Goal: Use online tool/utility: Utilize a website feature to perform a specific function

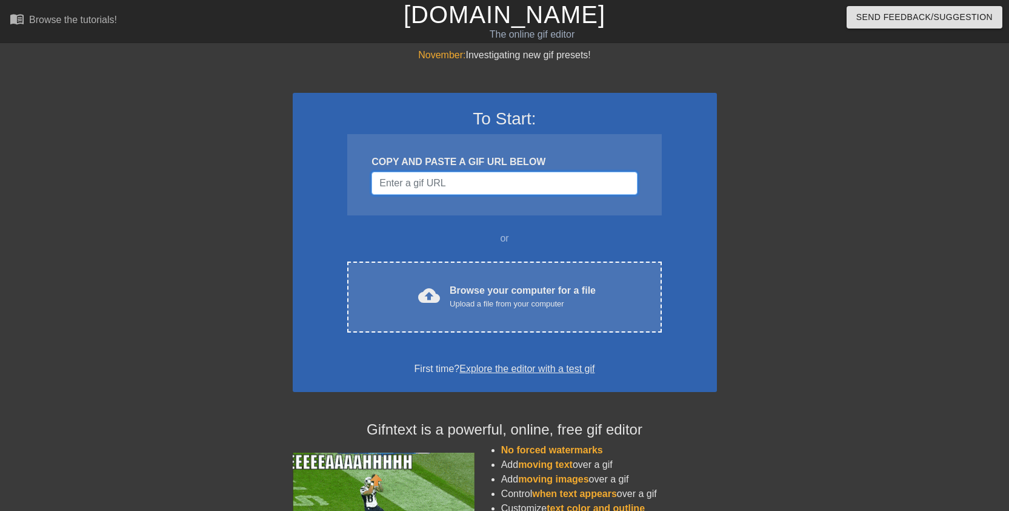
click at [469, 181] on input "Username" at bounding box center [505, 183] width 266 height 23
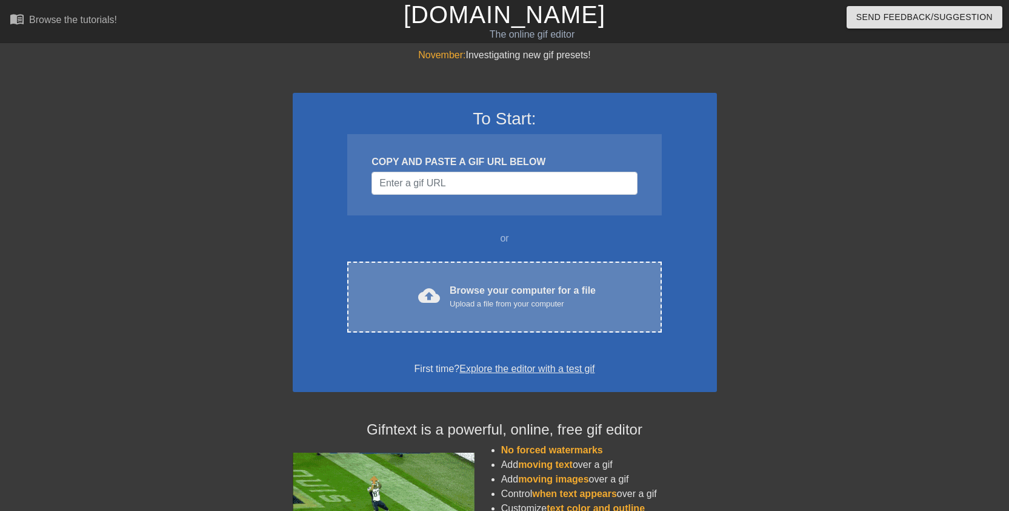
click at [471, 307] on div "Upload a file from your computer" at bounding box center [523, 304] width 146 height 12
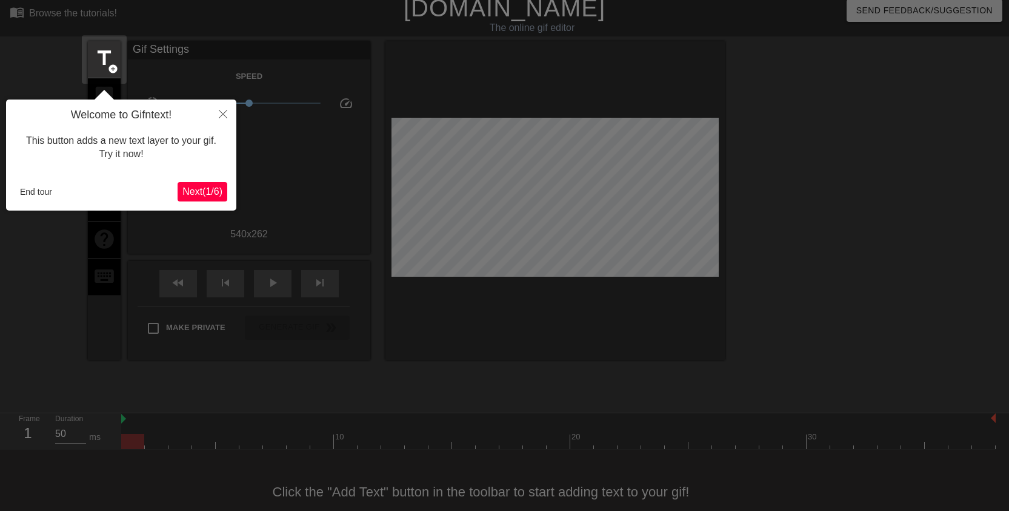
scroll to position [30, 0]
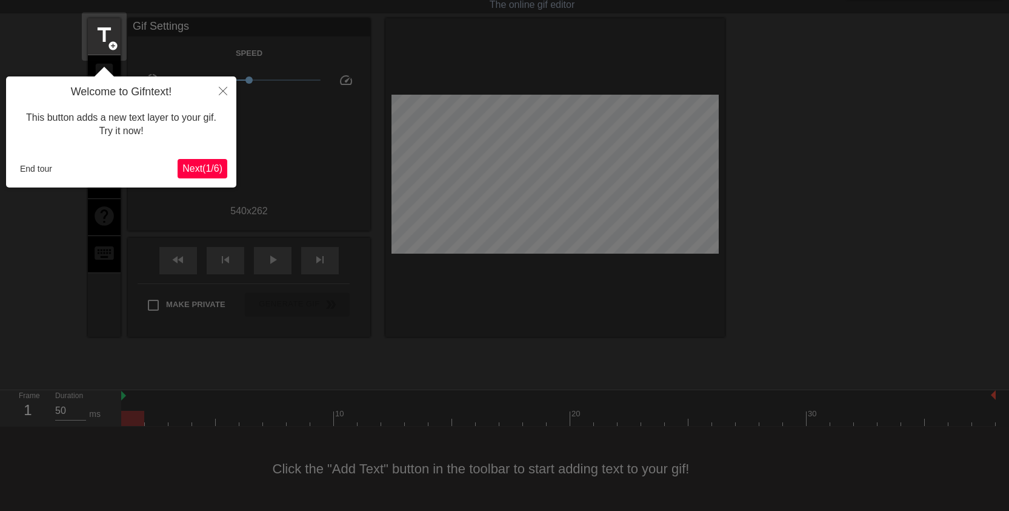
click at [196, 170] on span "Next ( 1 / 6 )" at bounding box center [202, 168] width 40 height 10
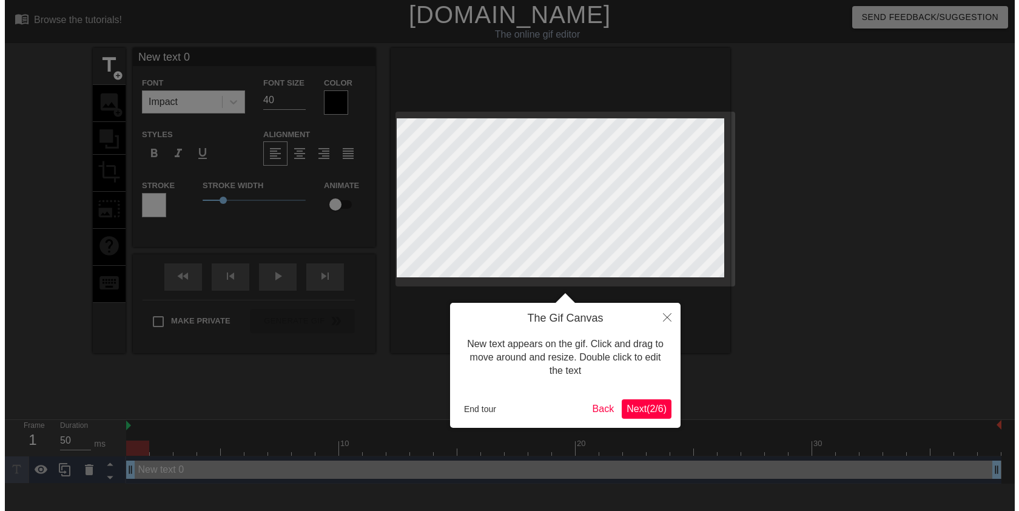
scroll to position [0, 0]
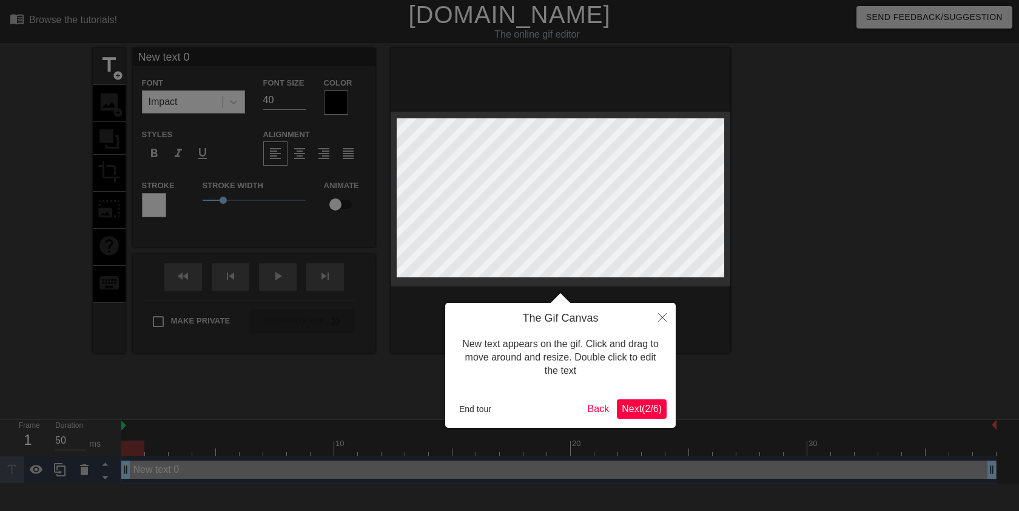
click at [621, 407] on span "Next ( 2 / 6 )" at bounding box center [641, 408] width 40 height 10
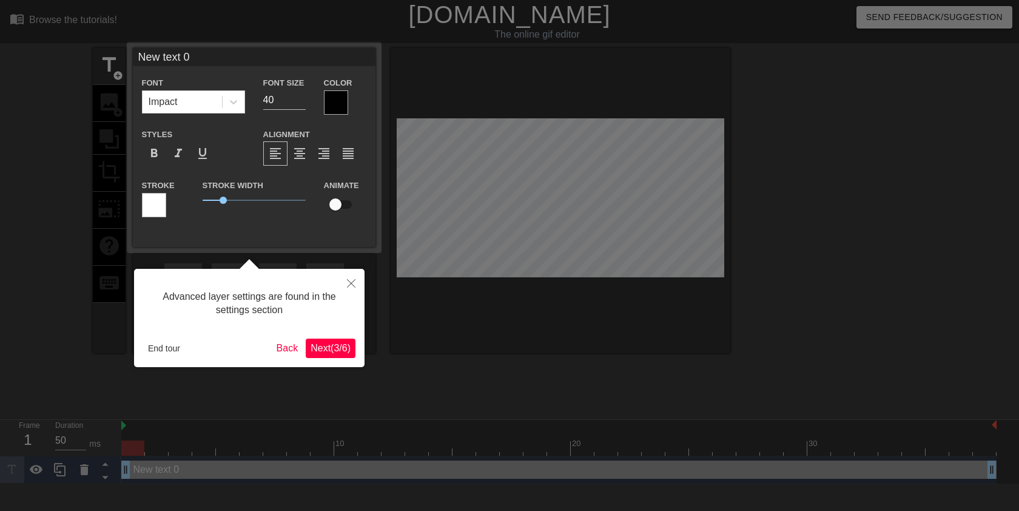
click at [326, 351] on span "Next ( 3 / 6 )" at bounding box center [330, 348] width 40 height 10
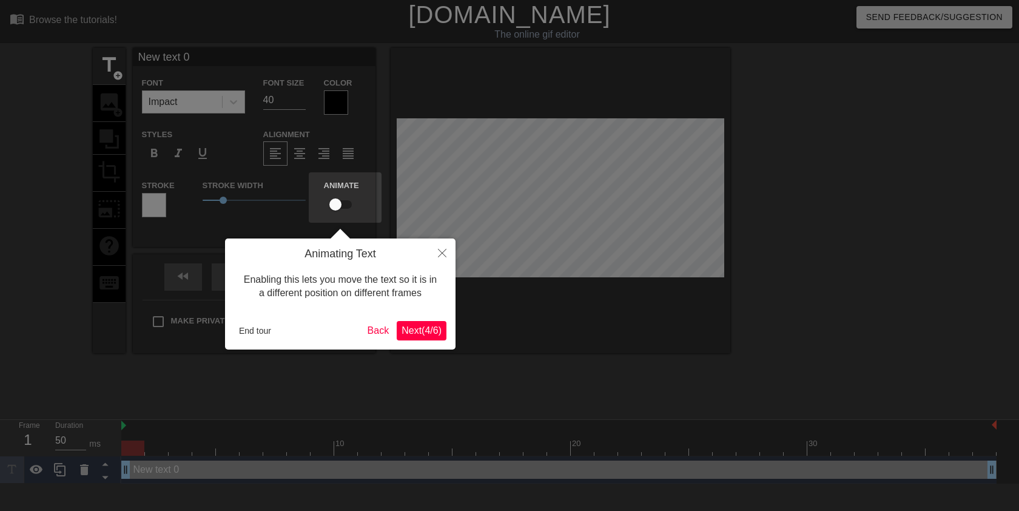
click at [421, 328] on span "Next ( 4 / 6 )" at bounding box center [421, 330] width 40 height 10
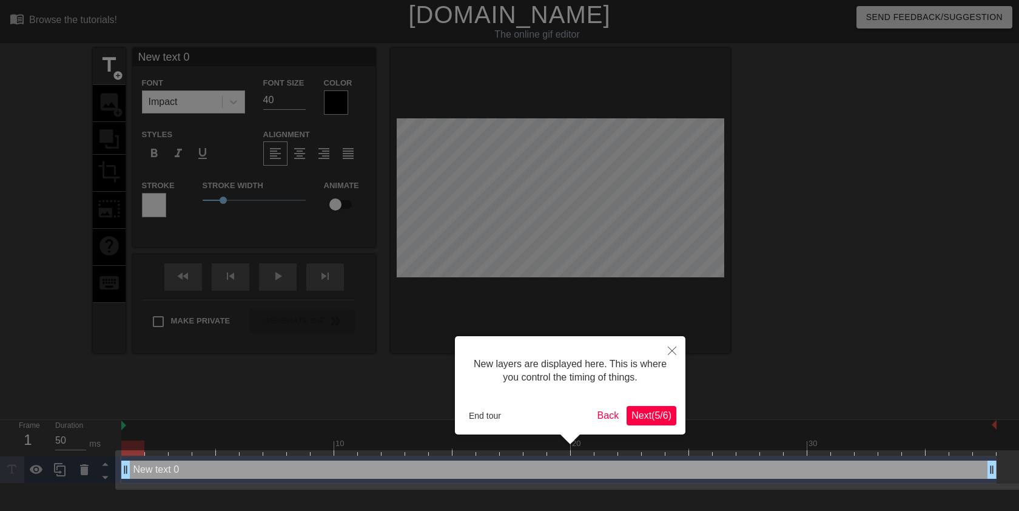
click at [643, 415] on span "Next ( 5 / 6 )" at bounding box center [651, 415] width 40 height 10
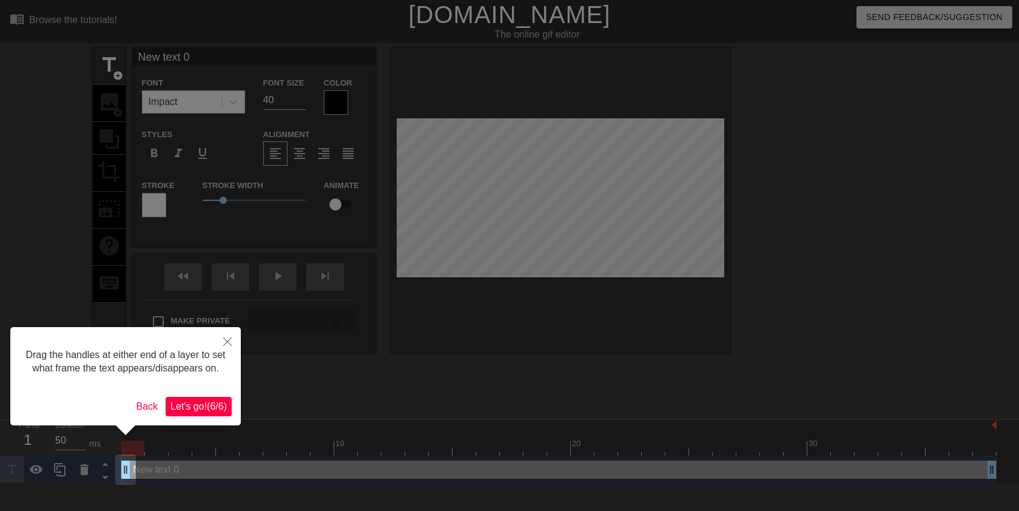
click at [187, 413] on button "Let's go! ( 6 / 6 )" at bounding box center [199, 406] width 66 height 19
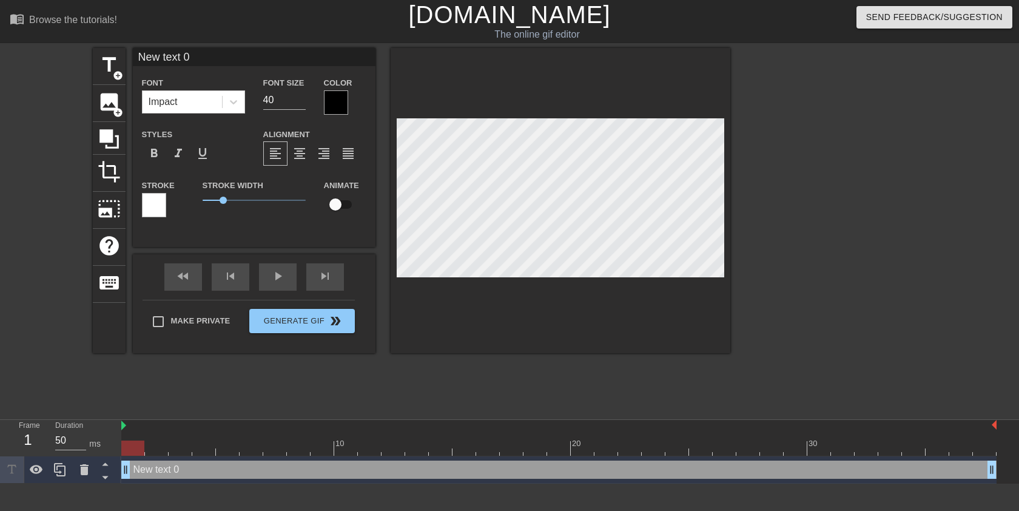
scroll to position [2, 2]
type input "j"
type textarea "j"
type input "jE"
type textarea "jE"
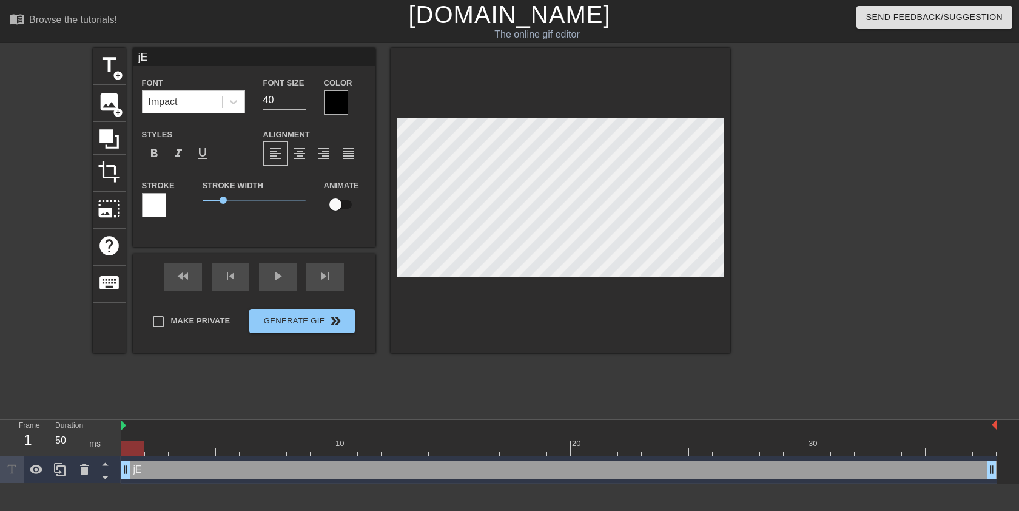
type input "jER"
type textarea "jER"
type input "jERR"
type textarea "jERR"
type input "[PERSON_NAME]"
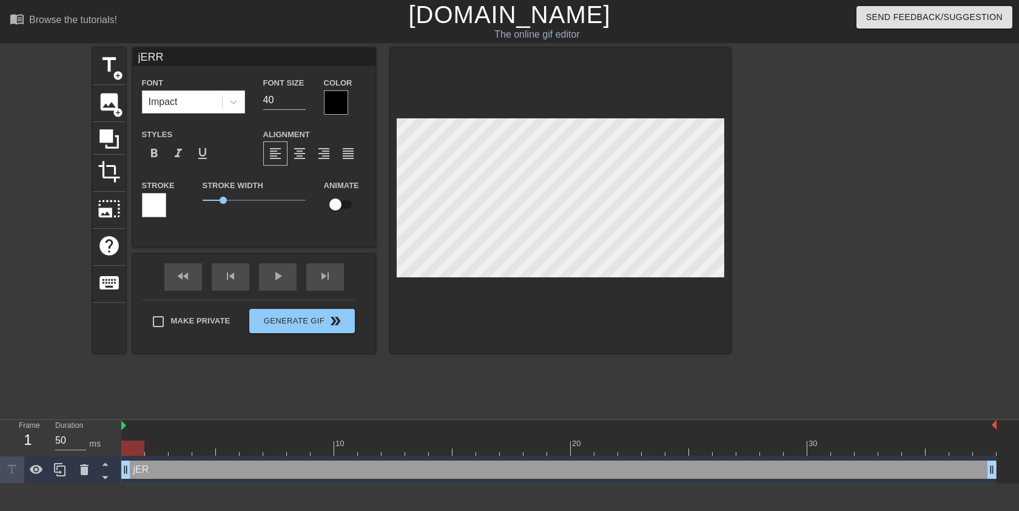
type textarea "[PERSON_NAME]"
type input "[PERSON_NAME]"
type textarea "[PERSON_NAME]"
type input "[PERSON_NAME]"
type textarea "[PERSON_NAME]"
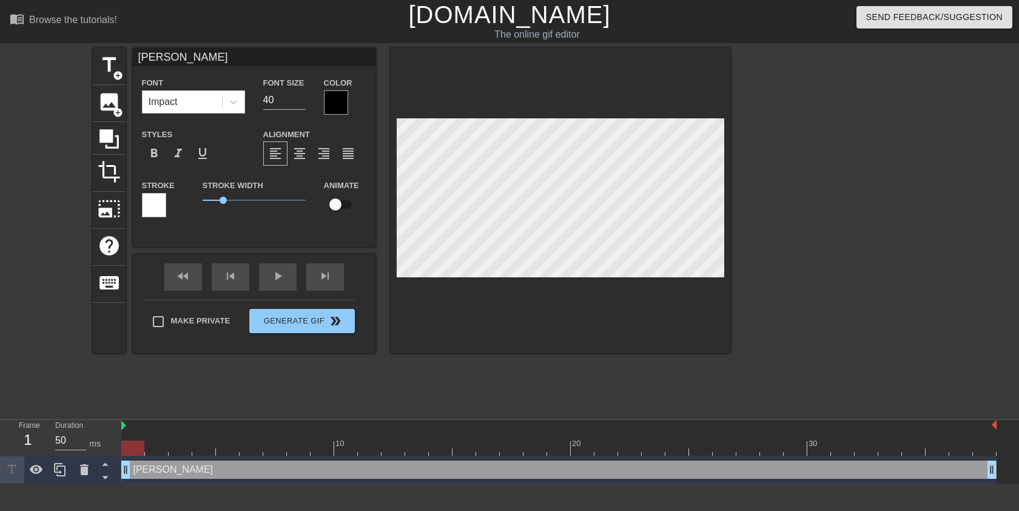
type input "jERR"
type textarea "jERR"
type input "jER"
type textarea "jER"
type input "jE"
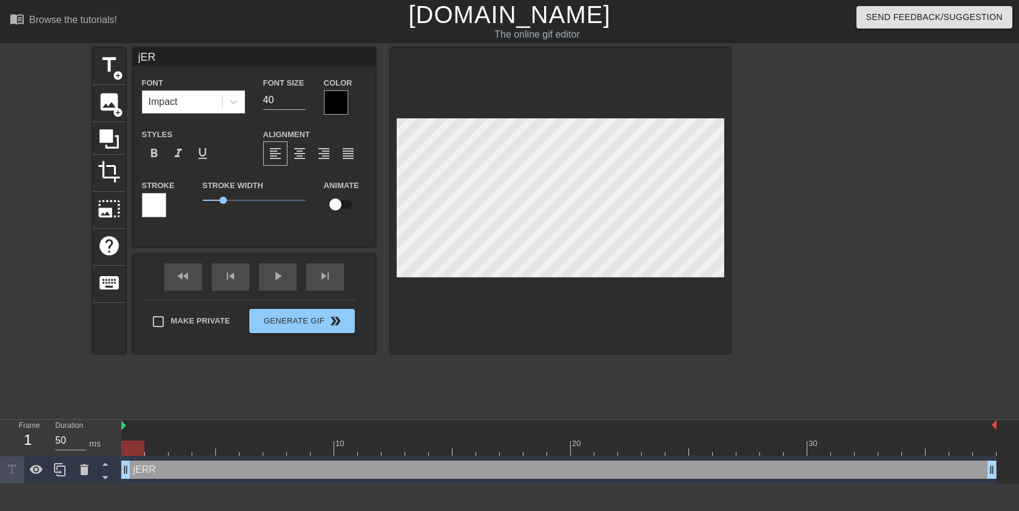
type textarea "jE"
type input "j"
type textarea "j"
type input "J"
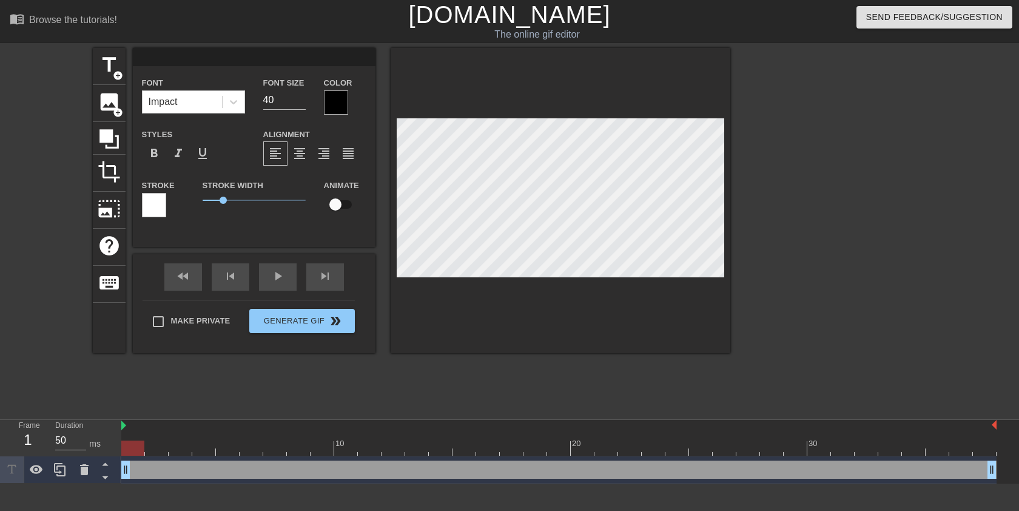
type textarea "J"
type input "Je"
type textarea "Je"
type input "Jer"
type textarea "Jer"
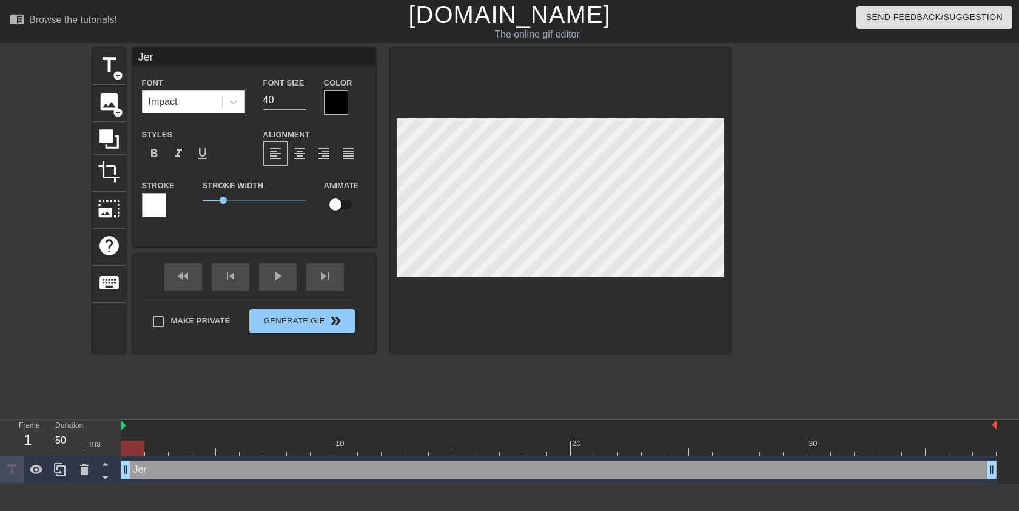
type input "Jerr"
type textarea "Jerr"
type input "[PERSON_NAME]"
type textarea "[PERSON_NAME]"
type input "[PERSON_NAME]"
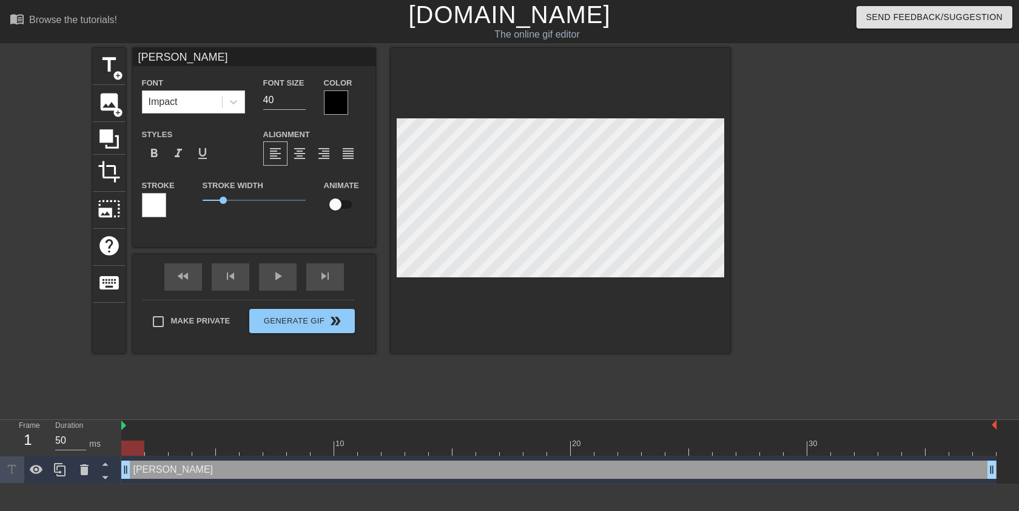
type textarea "[PERSON_NAME]"
type input "[PERSON_NAME]"
type textarea "[PERSON_NAME] co"
type input "[PERSON_NAME] com"
type textarea "[PERSON_NAME] com"
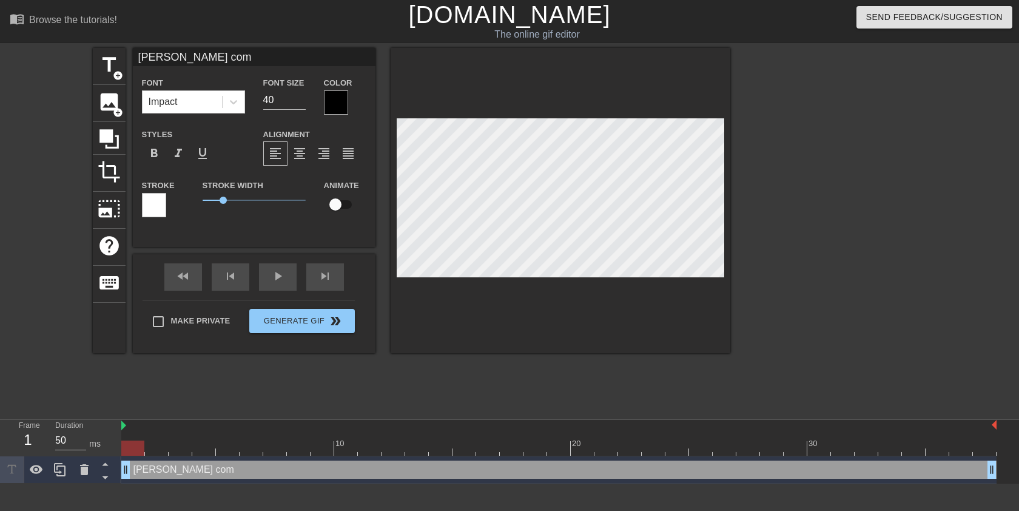
type input "[PERSON_NAME]"
type textarea "[PERSON_NAME]"
type input "[PERSON_NAME]"
type textarea "[PERSON_NAME]"
type input "[PERSON_NAME] coming"
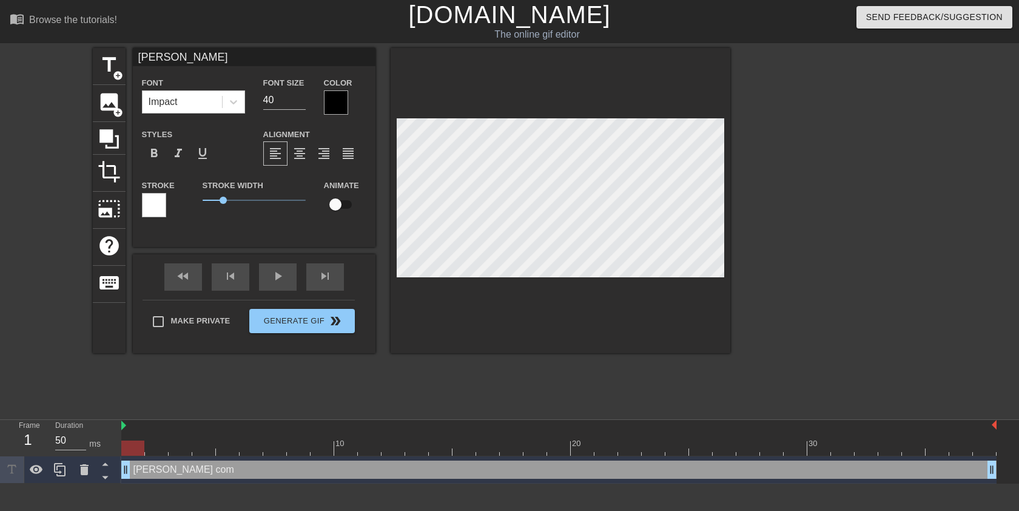
type textarea "[PERSON_NAME] coming"
type input "[PERSON_NAME] coming"
type textarea "[PERSON_NAME] coming"
type input "[PERSON_NAME] coming b"
type textarea "[PERSON_NAME] coming b"
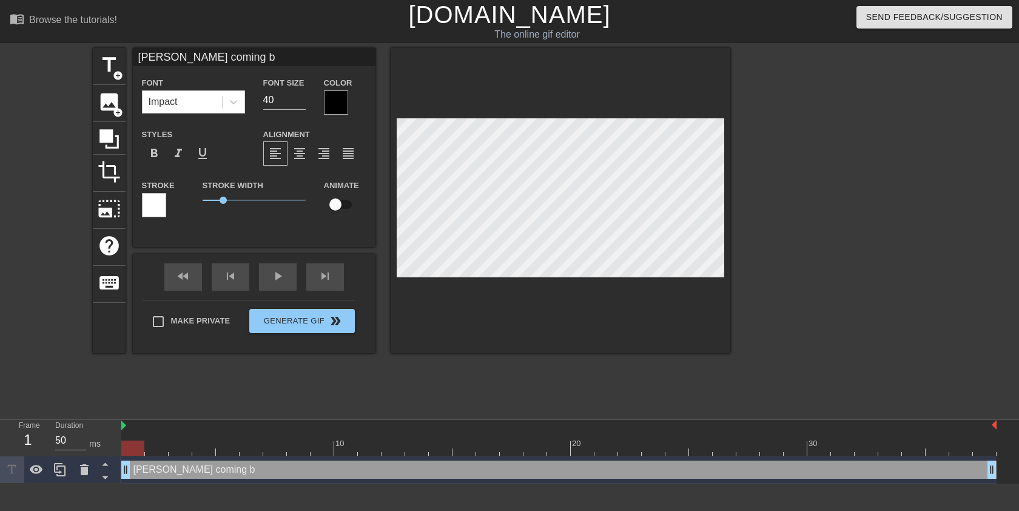
type input "[PERSON_NAME] coming bc"
type textarea "[PERSON_NAME] coming bc"
type input "[PERSON_NAME] coming b"
type textarea "[PERSON_NAME] coming ba"
type input "[PERSON_NAME] coming bac"
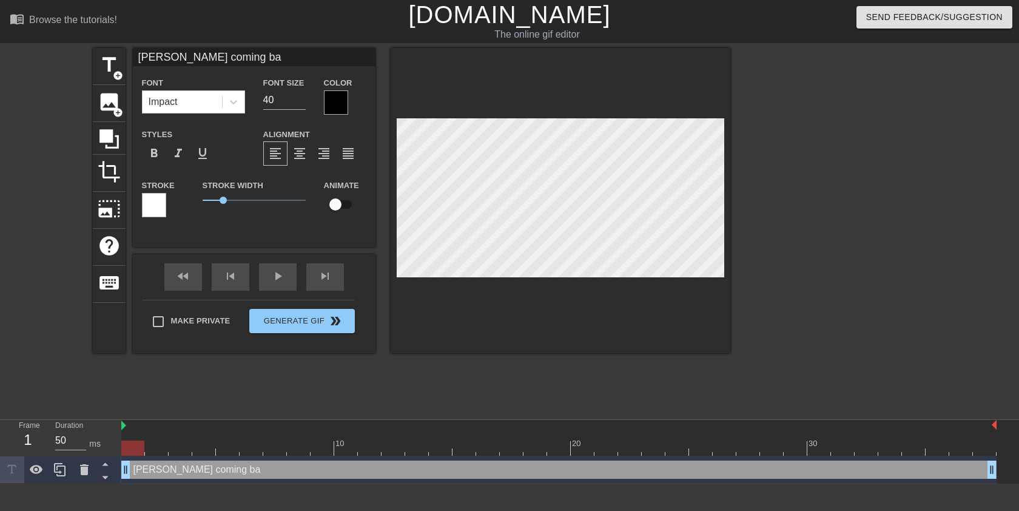
type textarea "[PERSON_NAME] coming bac"
type input "[PERSON_NAME] coming back"
type textarea "[PERSON_NAME] coming back"
type input "[PERSON_NAME] coming back"
type textarea "[PERSON_NAME] coming back"
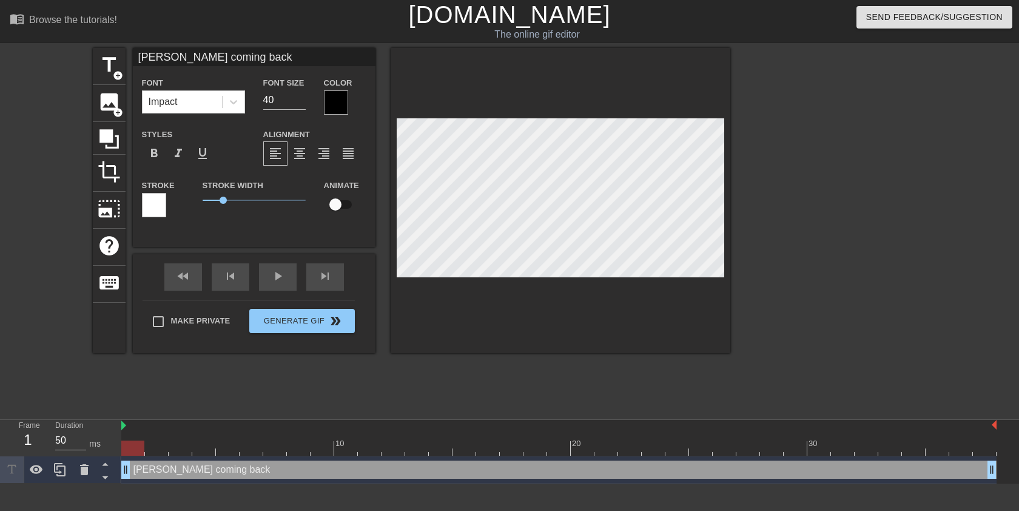
type input "[PERSON_NAME] coming back f"
type textarea "[PERSON_NAME] coming back f"
type input "[PERSON_NAME] coming back fr"
type textarea "[PERSON_NAME] coming back fr"
type input "[PERSON_NAME] coming back fro"
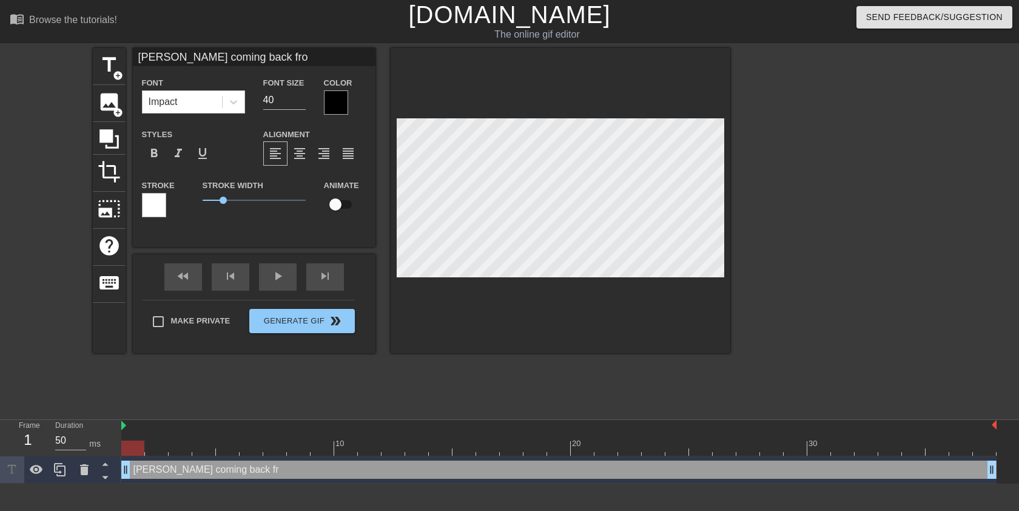
type textarea "[PERSON_NAME] coming back from"
type input "[PERSON_NAME] coming back from"
type textarea "[PERSON_NAME] coming back from"
type input "[PERSON_NAME] coming back from v"
type textarea "[PERSON_NAME] coming back from v"
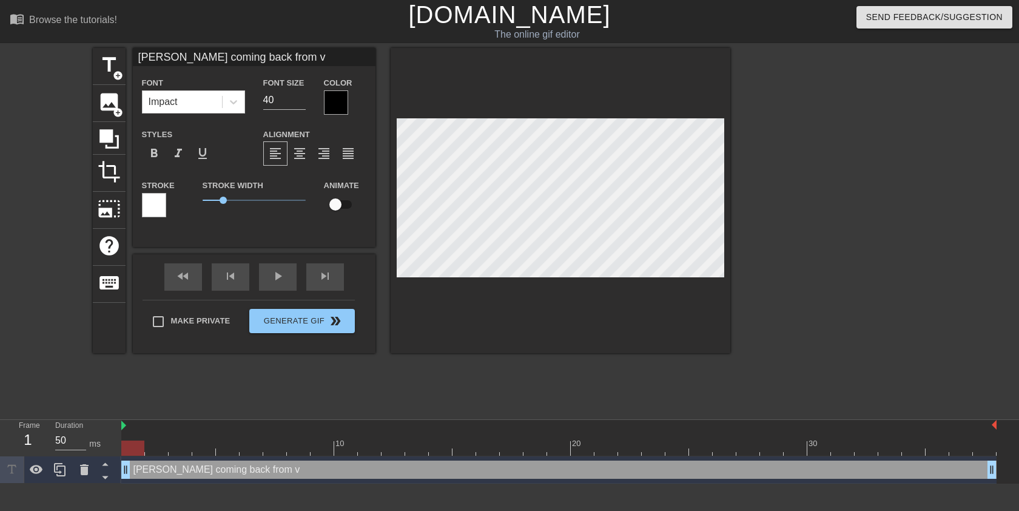
type input "[PERSON_NAME] coming back from [GEOGRAPHIC_DATA]"
type textarea "[PERSON_NAME] coming back from [GEOGRAPHIC_DATA]"
type input "[PERSON_NAME] coming back from [GEOGRAPHIC_DATA]"
type textarea "[PERSON_NAME] coming back from [GEOGRAPHIC_DATA]"
type input "[PERSON_NAME] coming back from [GEOGRAPHIC_DATA]"
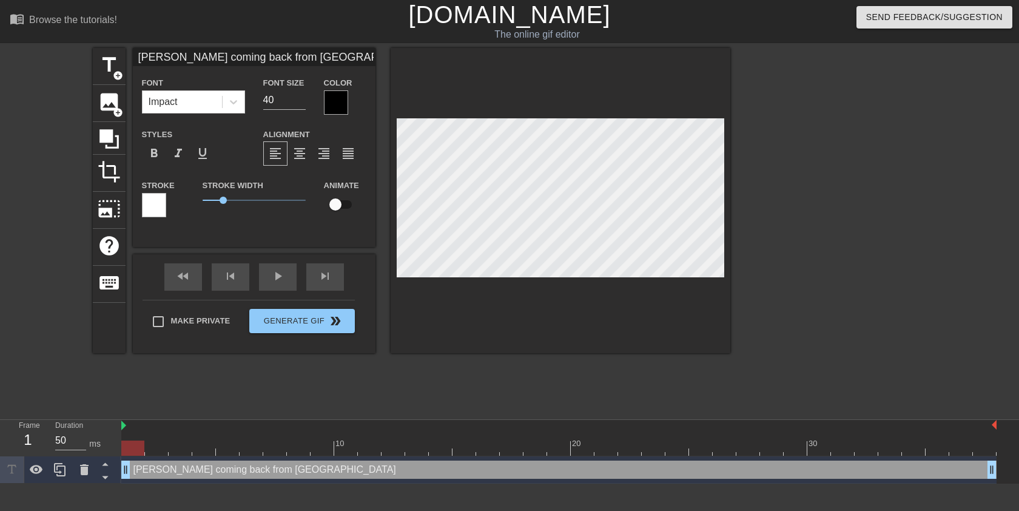
type textarea "[PERSON_NAME] coming back from [GEOGRAPHIC_DATA]"
type input "[PERSON_NAME] coming back from vacat"
type textarea "[PERSON_NAME] coming back from vacat"
type input "[PERSON_NAME] coming back from vacati"
type textarea "[PERSON_NAME] coming back from vacati"
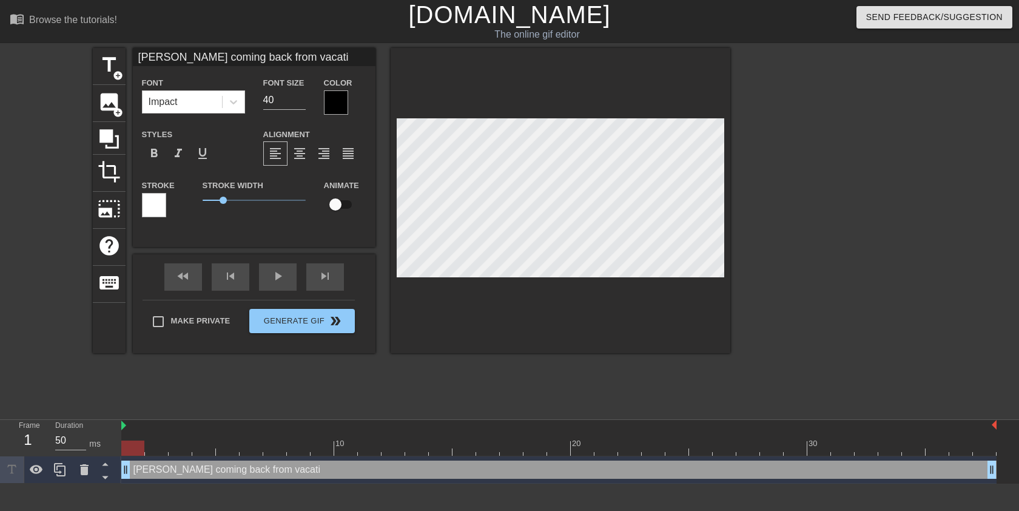
type input "[PERSON_NAME] coming back from vacatio"
type textarea "[PERSON_NAME] coming back from vacatio"
type input "[PERSON_NAME] coming back from vacation"
type textarea "[PERSON_NAME] coming back from vacation"
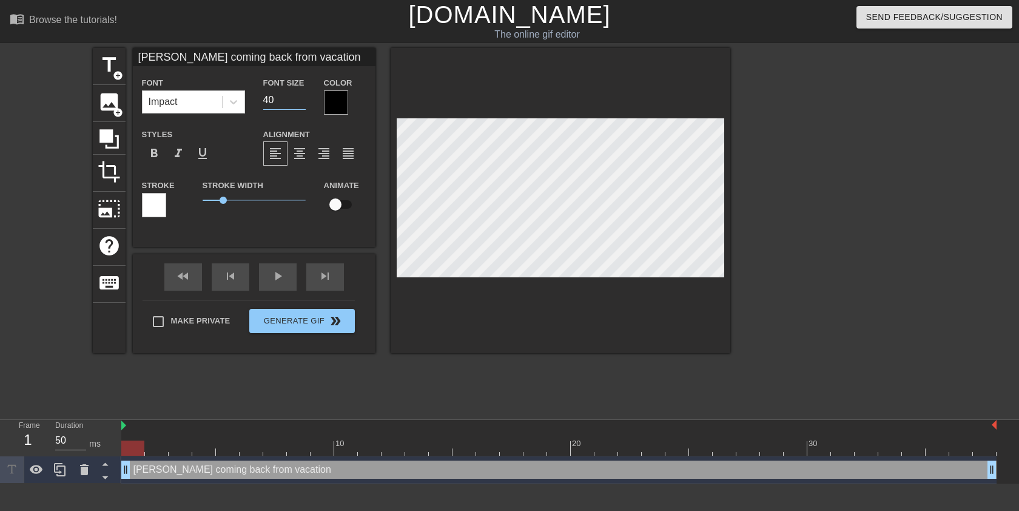
click at [274, 101] on input "40" at bounding box center [284, 99] width 42 height 19
click at [301, 104] on input "39" at bounding box center [284, 99] width 42 height 19
type input "38"
click at [301, 104] on input "38" at bounding box center [284, 99] width 42 height 19
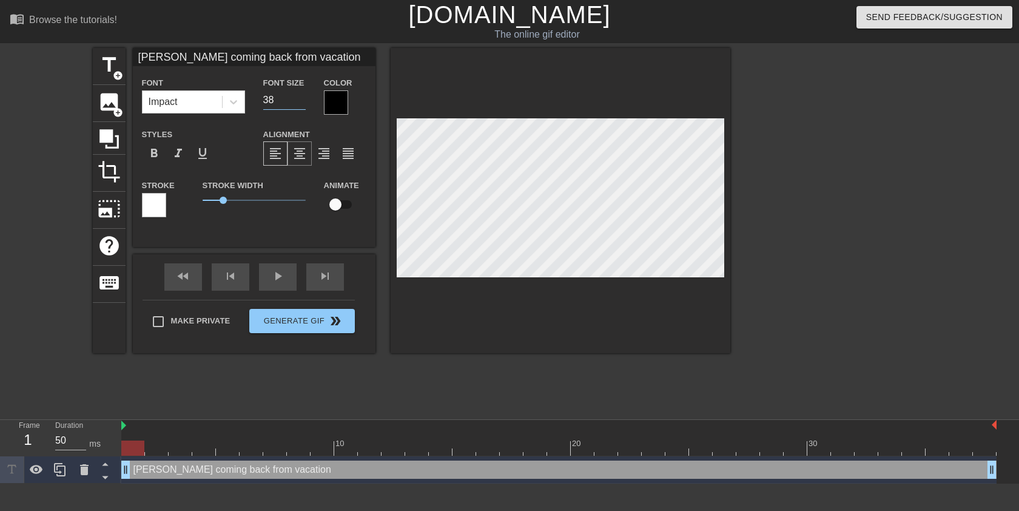
click at [301, 158] on span "format_align_center" at bounding box center [299, 153] width 15 height 15
drag, startPoint x: 216, startPoint y: 201, endPoint x: 236, endPoint y: 204, distance: 19.7
click at [236, 204] on span "1.65" at bounding box center [254, 200] width 103 height 15
type input "[PERSON_NAME] coming back from vacation"
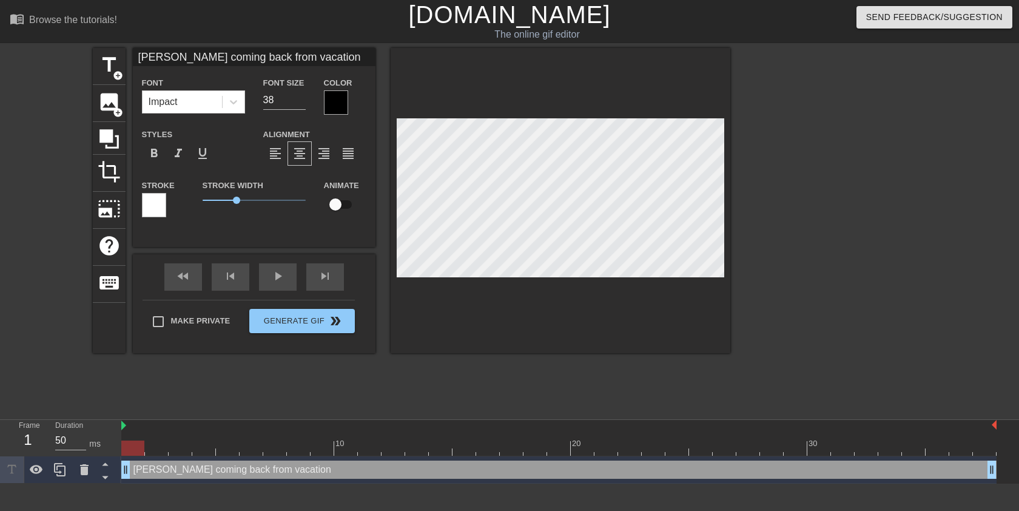
type textarea "[PERSON_NAME] coming back from vacation"
type input "[PERSON_NAME] coming back from vacation"
type textarea "[PERSON_NAME] coming back from vacation"
click at [831, 200] on div at bounding box center [836, 230] width 182 height 364
click at [329, 100] on div at bounding box center [336, 102] width 24 height 24
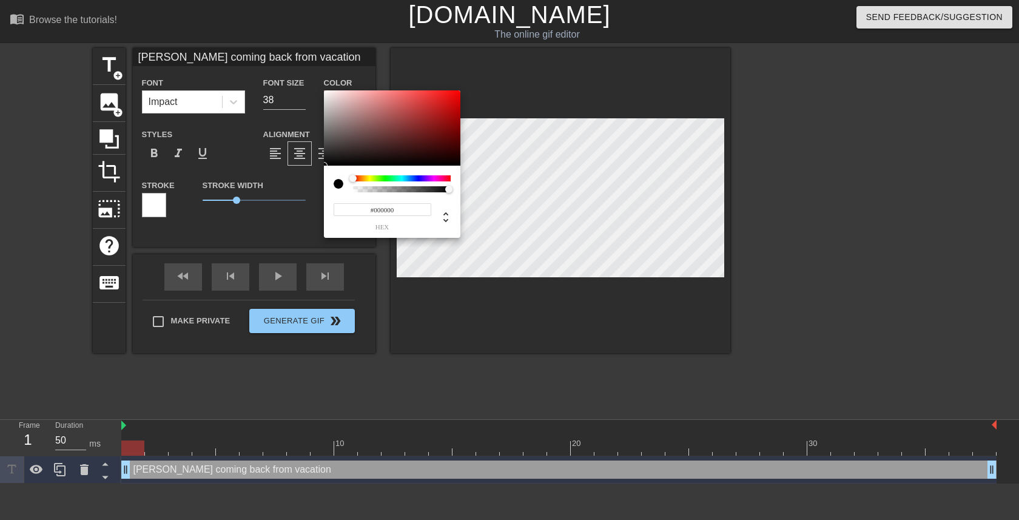
click at [348, 177] on div at bounding box center [342, 183] width 19 height 17
click at [348, 187] on div at bounding box center [342, 183] width 19 height 17
type input "[PERSON_NAME] coming back from vacation"
type input "0"
type input "[PERSON_NAME] coming back from vacation"
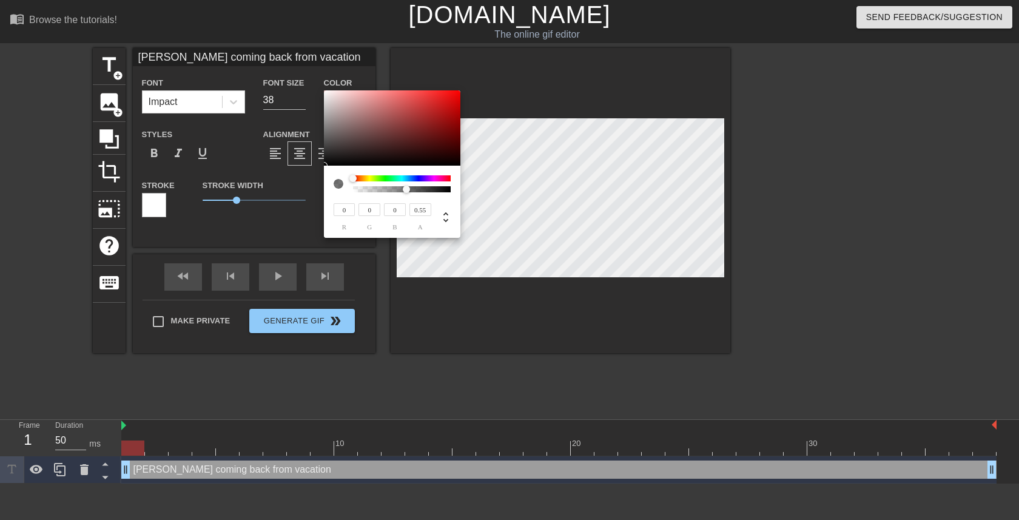
type input "0.01"
type input "[PERSON_NAME] coming back from vacation"
type input "0"
type input "[PERSON_NAME] coming back from vacation"
type input "0.72"
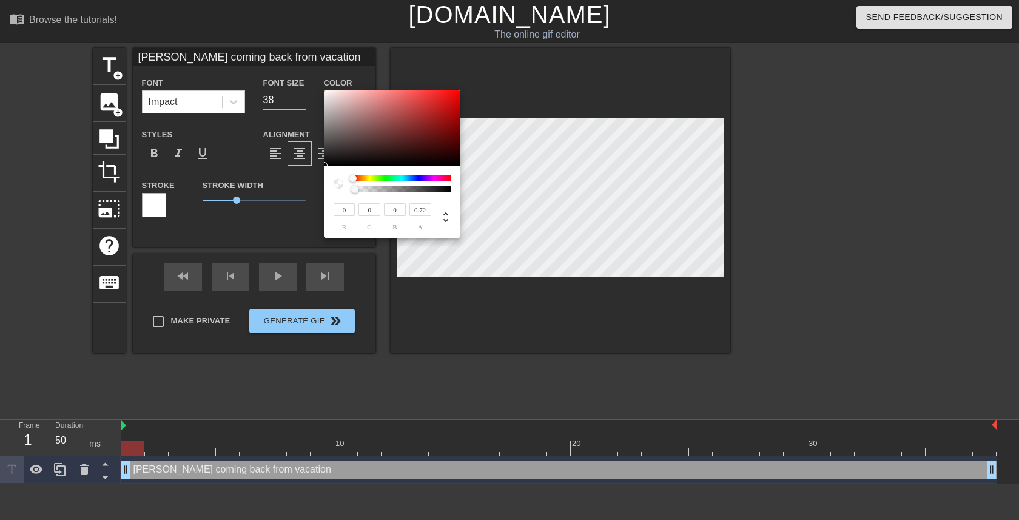
type input "[PERSON_NAME] coming back from vacation"
type input "1"
drag, startPoint x: 446, startPoint y: 187, endPoint x: 541, endPoint y: 190, distance: 95.8
click at [541, 190] on div "0 r 0 g 0 b 1 a" at bounding box center [509, 260] width 1019 height 520
click at [338, 184] on div at bounding box center [338, 184] width 10 height 10
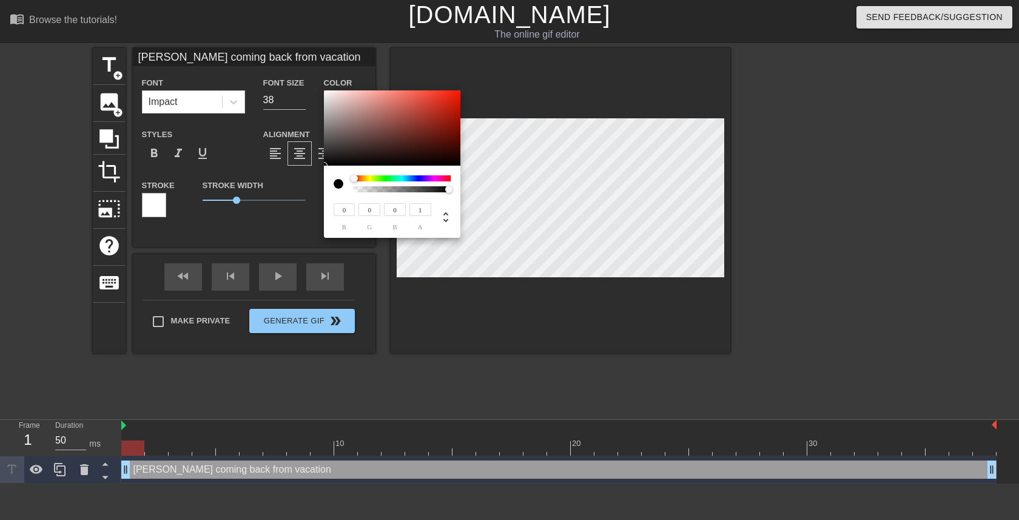
click at [354, 175] on div at bounding box center [353, 178] width 7 height 7
click at [429, 213] on input "1" at bounding box center [420, 209] width 22 height 13
type input "[PERSON_NAME] coming back from vacation"
type input "0"
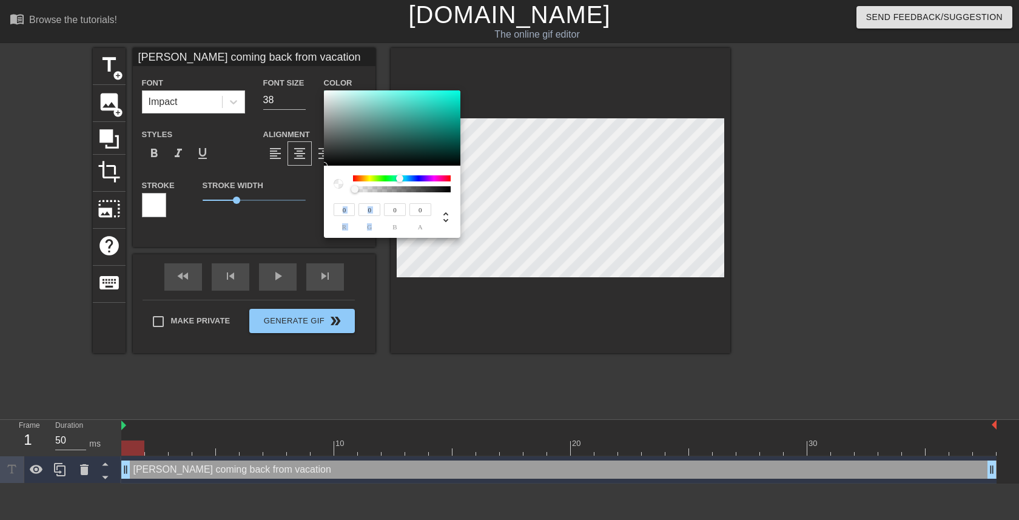
drag, startPoint x: 357, startPoint y: 175, endPoint x: 391, endPoint y: 195, distance: 39.6
click at [391, 195] on div "0 r 0 g 0 b 0 a" at bounding box center [392, 202] width 136 height 72
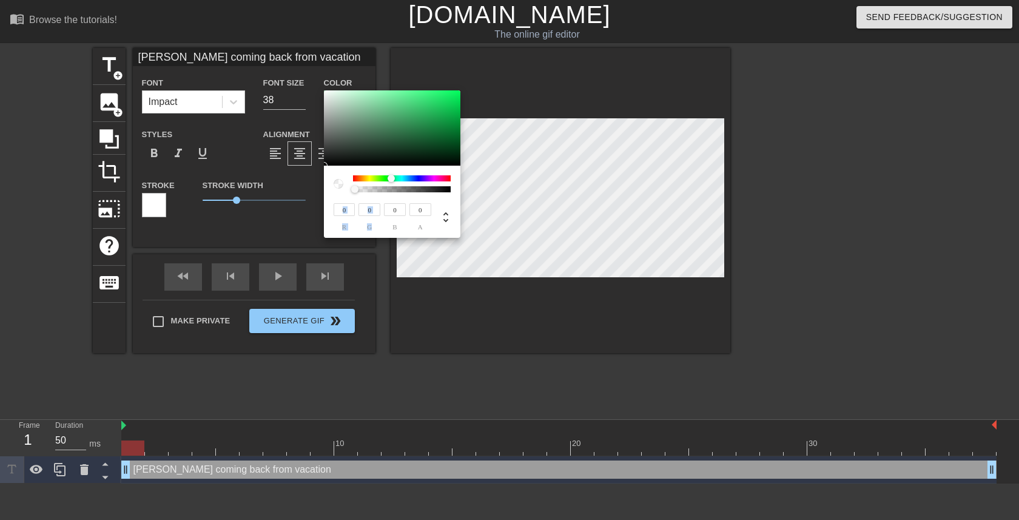
type input "[PERSON_NAME] coming back from vacation"
type input "244"
type input "249"
type input "246"
type input "[PERSON_NAME] coming back from vacation"
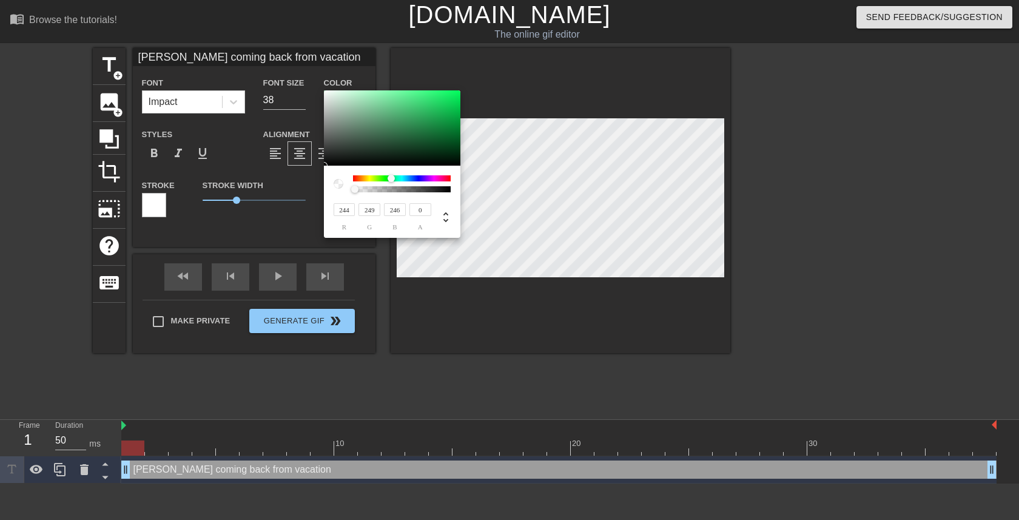
type input "246"
type input "251"
type input "248"
click at [326, 92] on div at bounding box center [392, 127] width 136 height 75
type input "[PERSON_NAME] coming back from vacation"
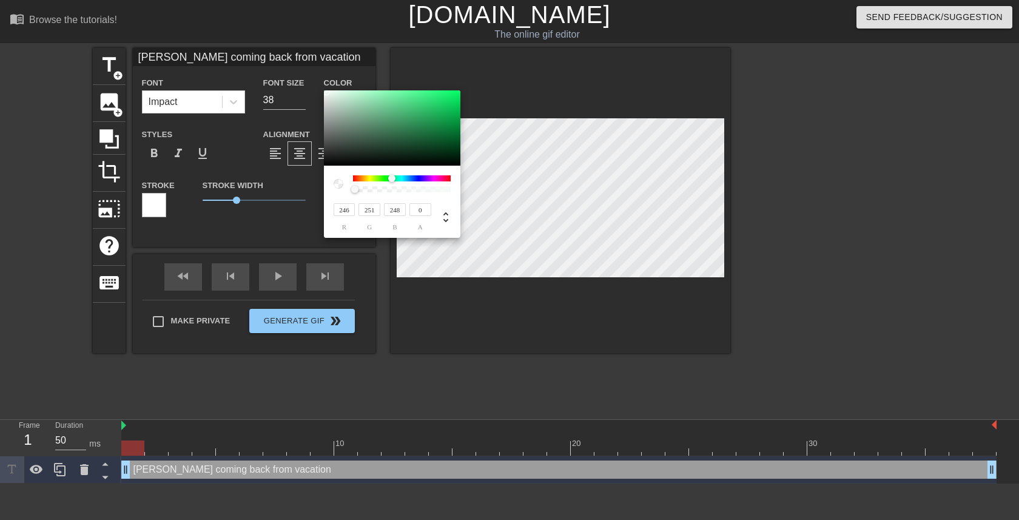
type input "213"
type input "230"
type input "220"
type input "[PERSON_NAME] coming back from vacation"
type input "215"
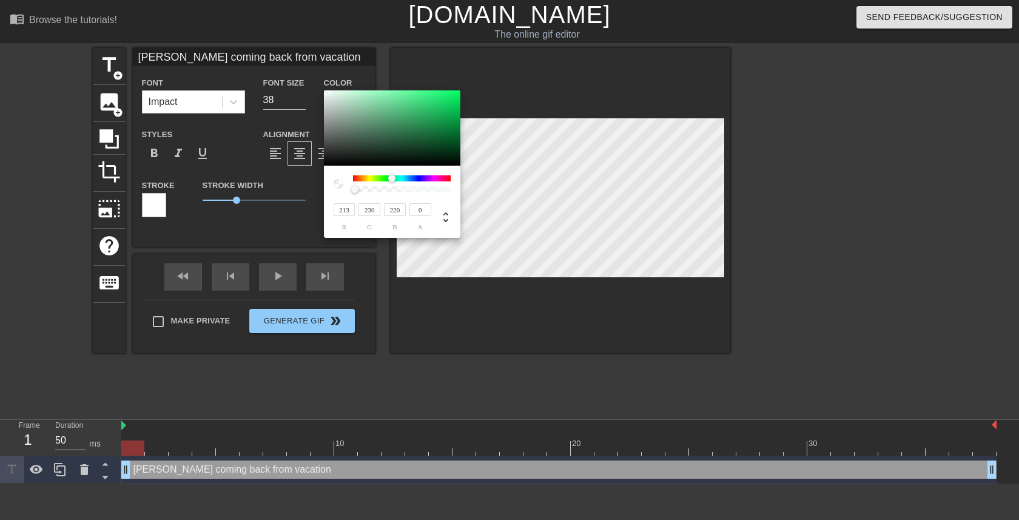
type input "232"
type input "222"
type input "[PERSON_NAME] coming back from vacation"
type input "217"
type input "234"
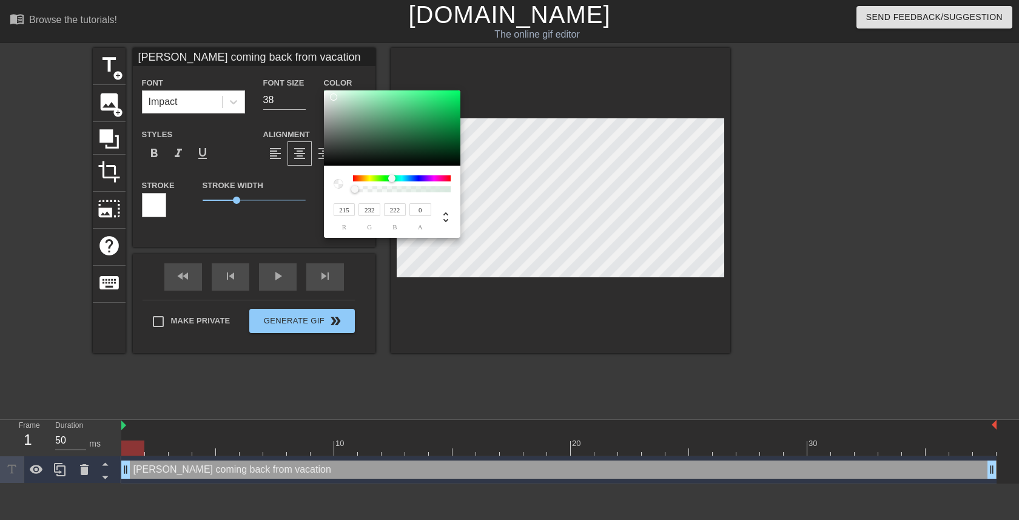
type input "224"
type input "[PERSON_NAME] coming back from vacation"
type input "229"
type input "245"
type input "235"
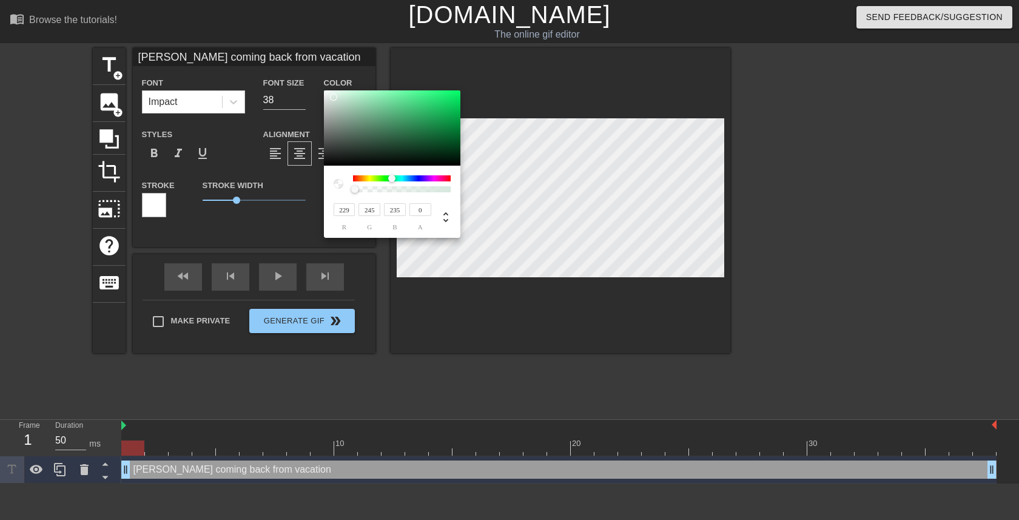
type input "[PERSON_NAME] coming back from vacation"
type input "232"
type input "247"
type input "238"
type input "[PERSON_NAME] coming back from vacation"
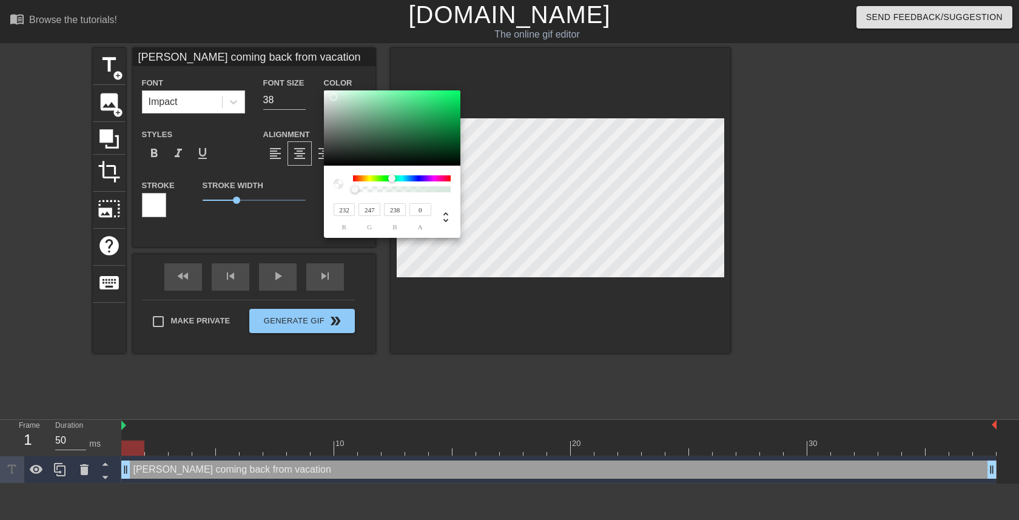
type input "234"
type input "249"
type input "240"
type input "[PERSON_NAME] coming back from vacation"
type input "243"
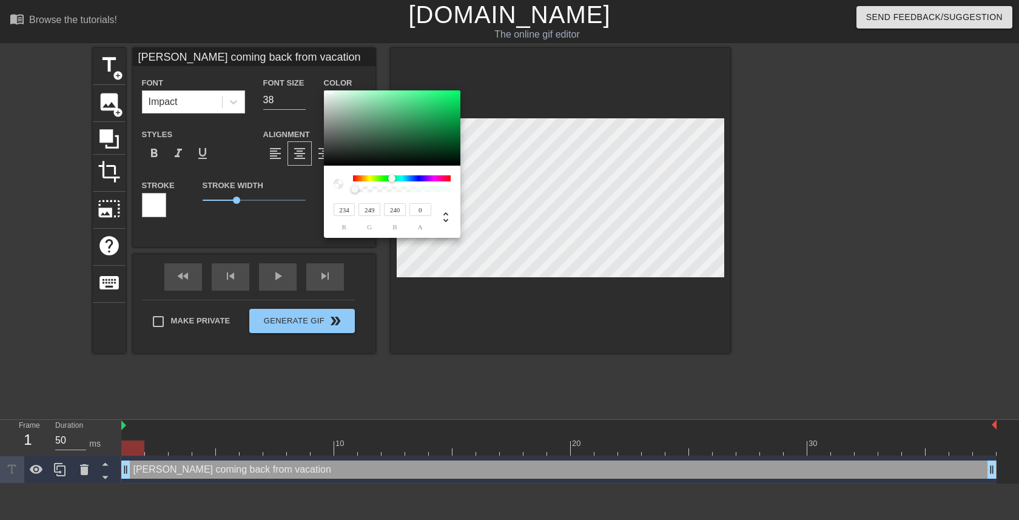
type input "255"
type input "248"
type input "[PERSON_NAME] coming back from vacation"
type input "250"
type input "252"
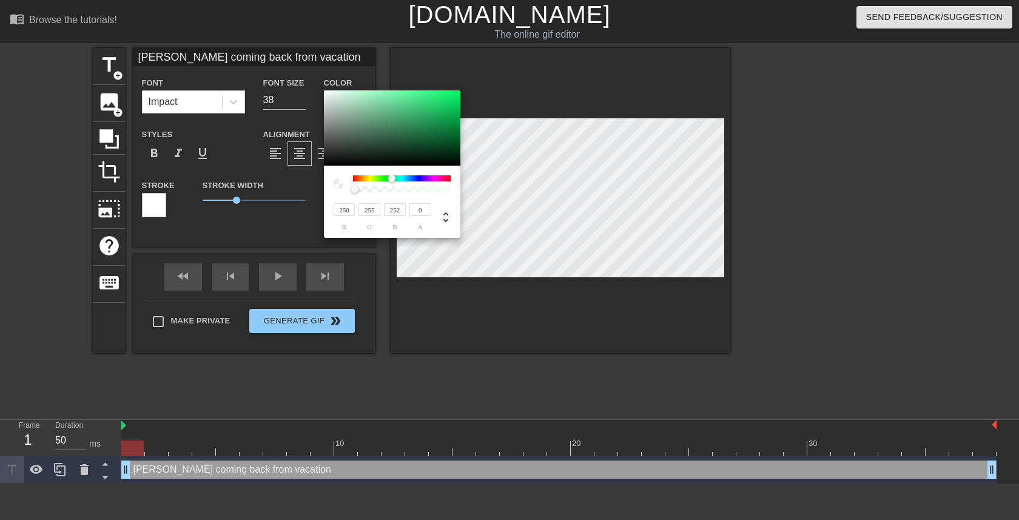
type input "[PERSON_NAME] coming back from vacation"
type input "255"
drag, startPoint x: 333, startPoint y: 98, endPoint x: 321, endPoint y: 76, distance: 25.0
click at [321, 76] on div "255 r 255 g 255 b 0 a" at bounding box center [509, 260] width 1019 height 520
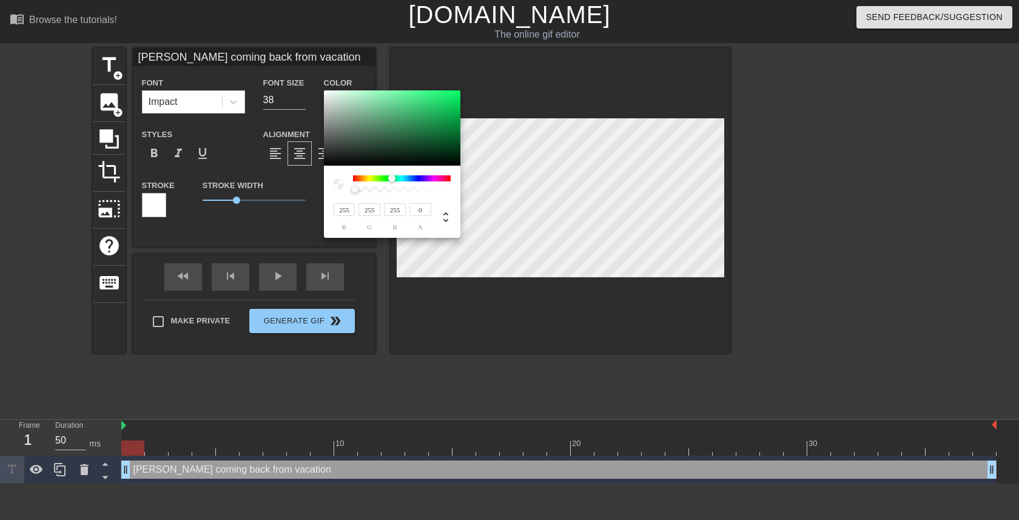
type input "[PERSON_NAME] coming back from vacation"
type input "0.44"
type input "[PERSON_NAME] coming back from vacation"
type input "0.76"
type input "[PERSON_NAME] coming back from vacation"
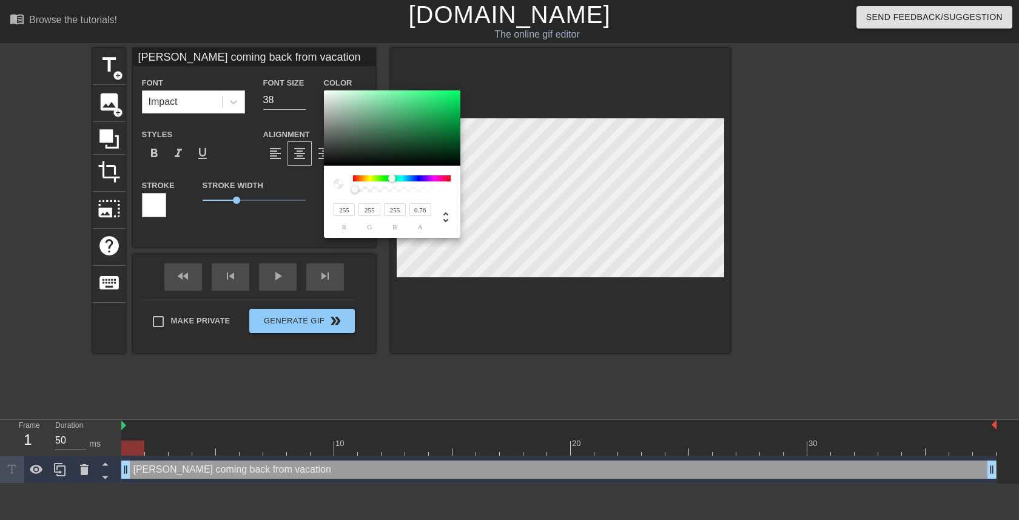
type input "1"
drag, startPoint x: 354, startPoint y: 189, endPoint x: 501, endPoint y: 192, distance: 147.4
click at [501, 193] on div "255 r 255 g 255 b 1 a" at bounding box center [509, 260] width 1019 height 520
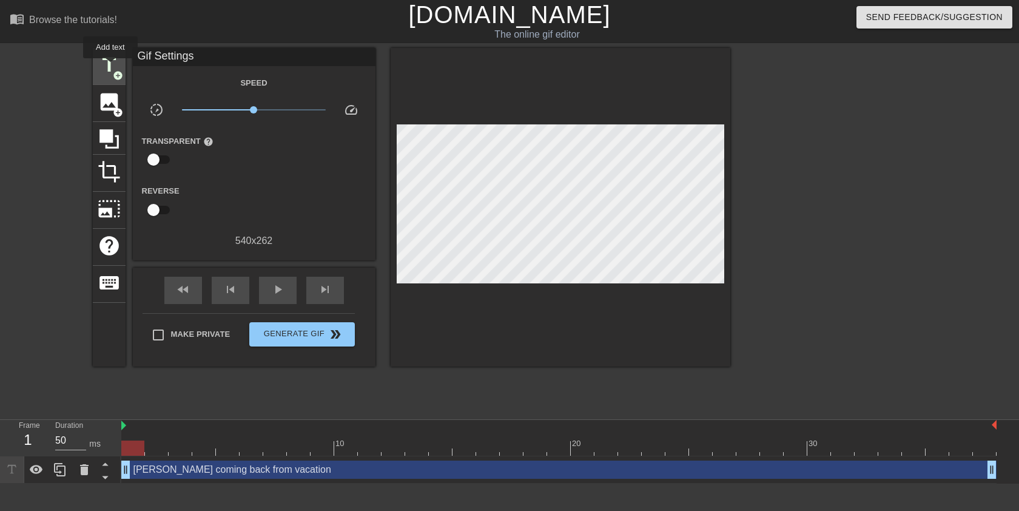
click at [107, 58] on span "title" at bounding box center [109, 64] width 23 height 23
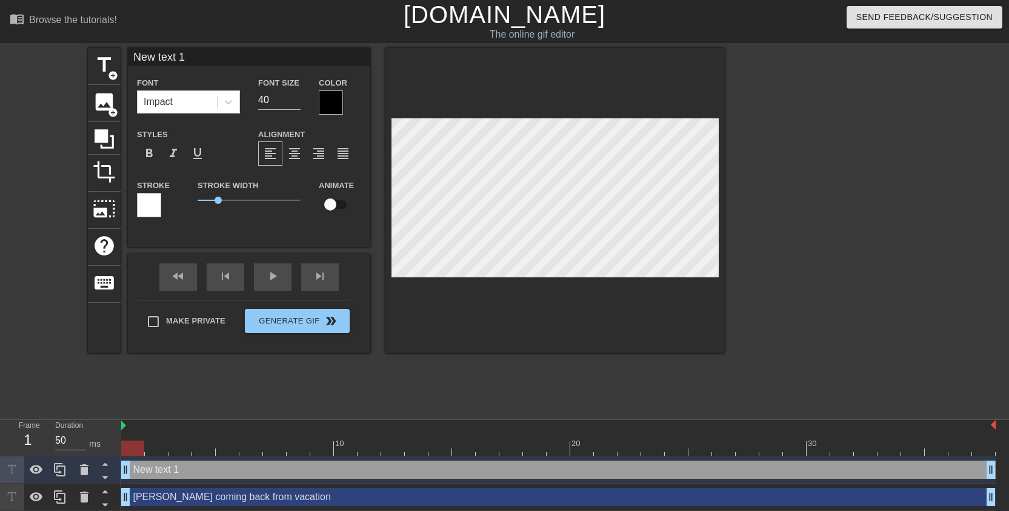
click at [281, 497] on div "[PERSON_NAME] coming back from vacation drag_handle drag_handle" at bounding box center [558, 496] width 875 height 18
type input "[PERSON_NAME] coming back from vacation"
type input "38"
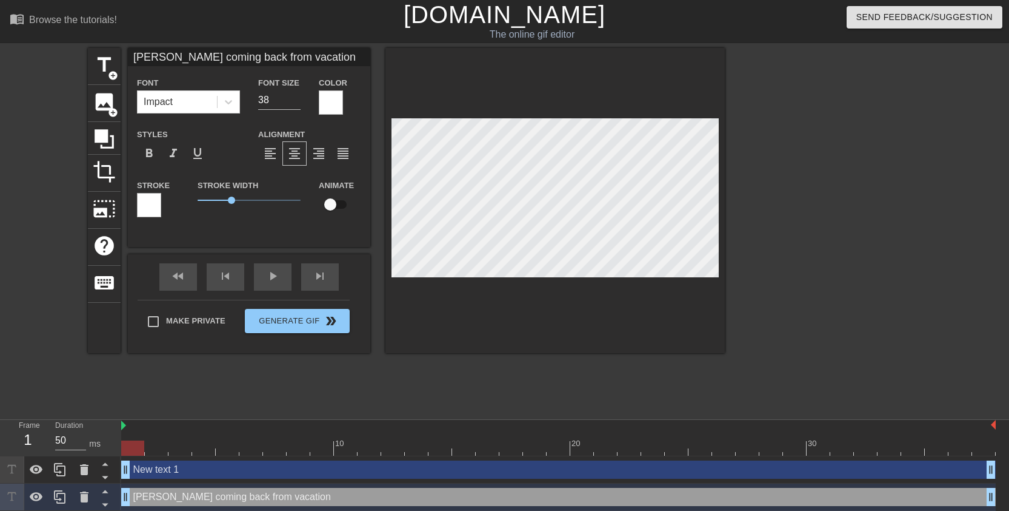
type input "New text 1"
type input "40"
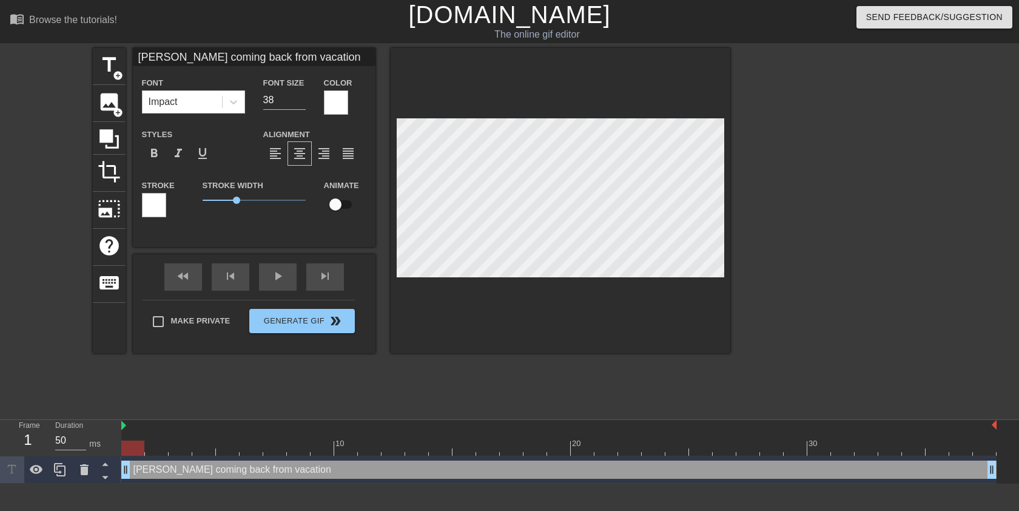
click at [150, 204] on div at bounding box center [154, 205] width 24 height 24
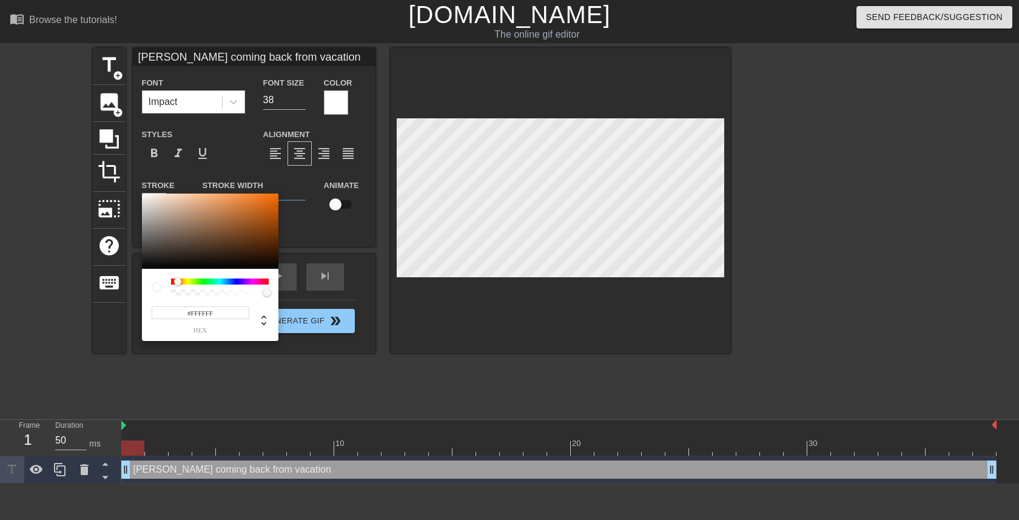
drag, startPoint x: 172, startPoint y: 278, endPoint x: 119, endPoint y: 289, distance: 53.3
click at [119, 289] on div "#FFFFFF hex" at bounding box center [509, 260] width 1019 height 520
type input "[PERSON_NAME] coming back from vacation"
type input "#1E1A17"
type input "[PERSON_NAME] coming back from vacation"
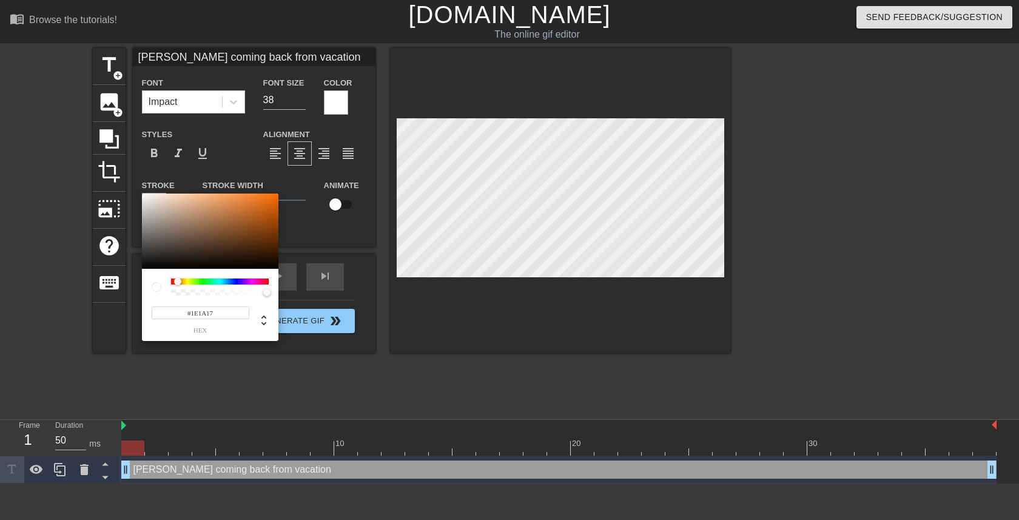
type input "#1A1714"
type input "[PERSON_NAME] coming back from vacation"
type input "#12100E"
type input "[PERSON_NAME] coming back from vacation"
type input "#060504"
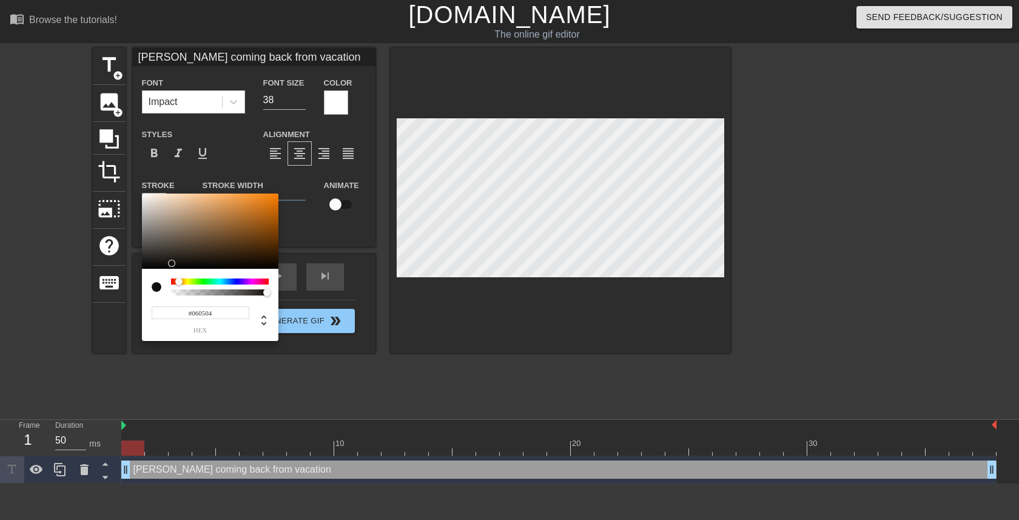
type input "[PERSON_NAME] coming back from vacation"
type input "#000000"
type input "[PERSON_NAME] coming back from vacation"
drag, startPoint x: 175, startPoint y: 259, endPoint x: 175, endPoint y: 271, distance: 11.5
click at [175, 271] on div "#000000 hex" at bounding box center [210, 266] width 136 height 147
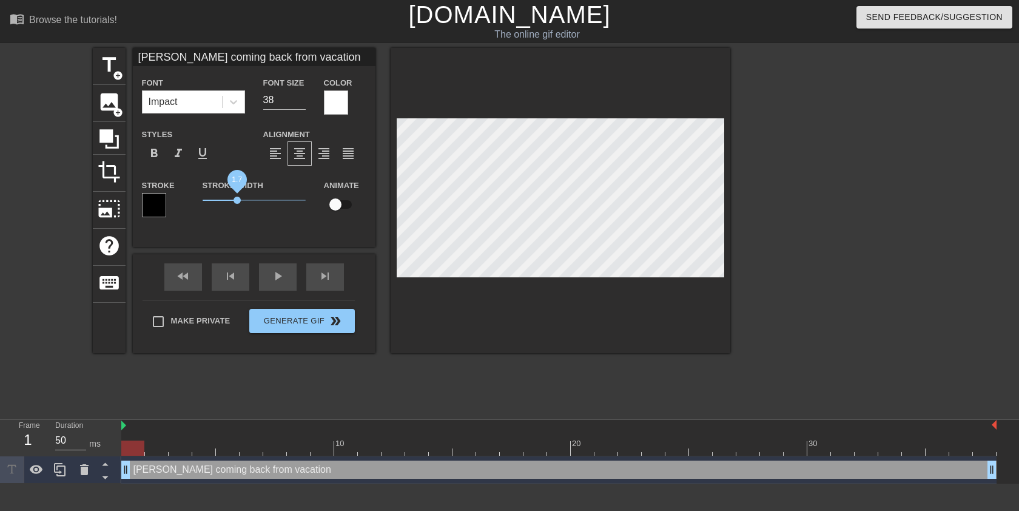
type input "[PERSON_NAME] coming back from vacation"
click at [239, 201] on span "1.8" at bounding box center [239, 199] width 7 height 7
click at [339, 213] on input "checkbox" at bounding box center [335, 204] width 69 height 23
checkbox input "true"
type input "[PERSON_NAME] coming back from vacation"
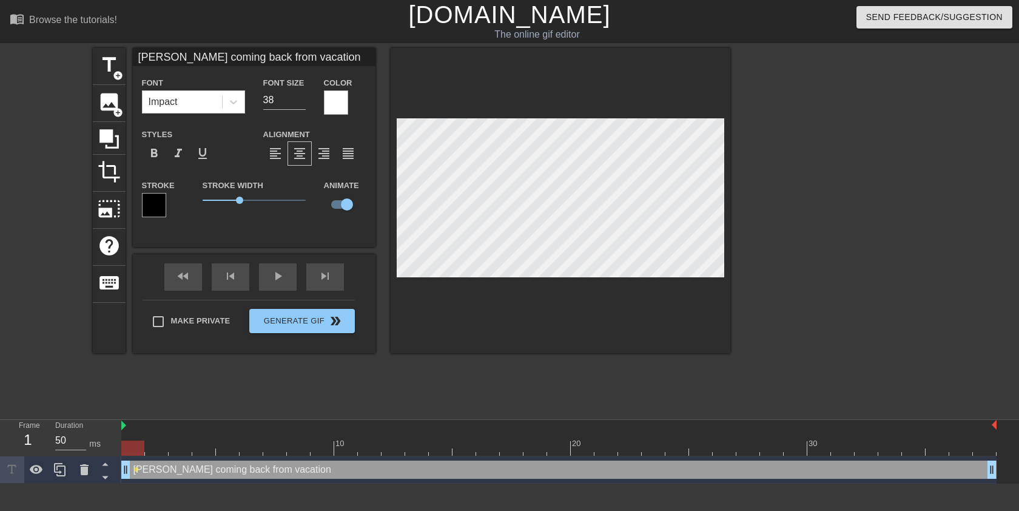
click at [654, 458] on div "[PERSON_NAME] coming back from vacation drag_handle drag_handle lens" at bounding box center [558, 469] width 875 height 27
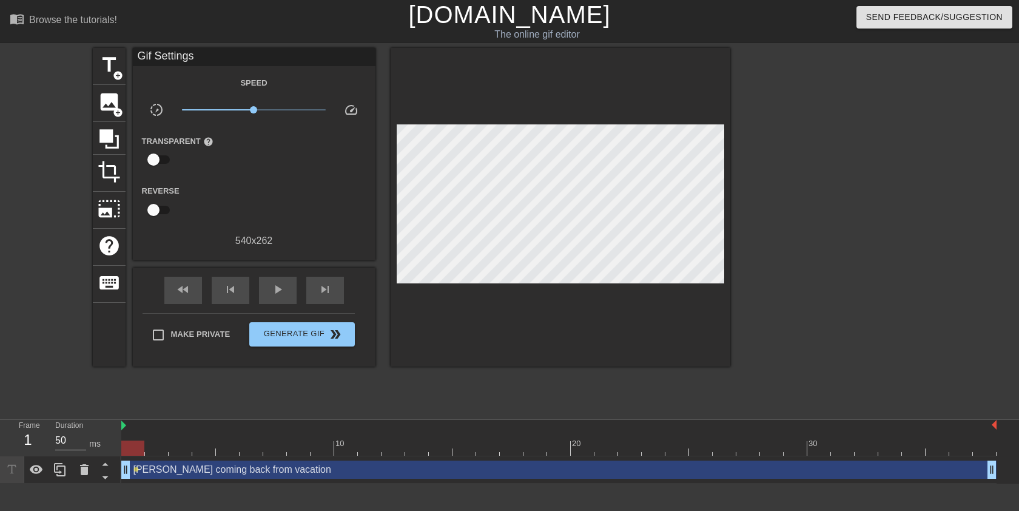
click at [761, 466] on div "[PERSON_NAME] coming back from vacation drag_handle drag_handle" at bounding box center [558, 469] width 875 height 18
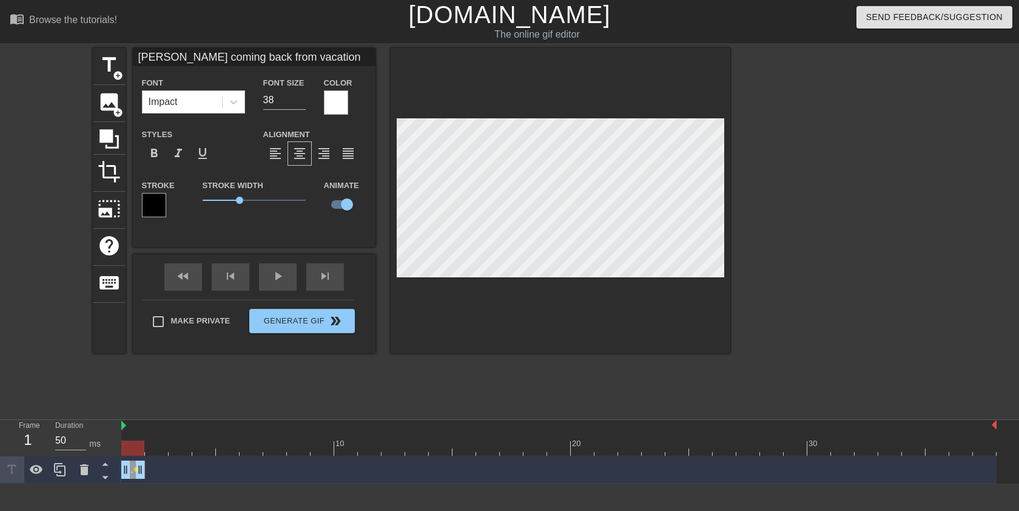
drag, startPoint x: 994, startPoint y: 474, endPoint x: 127, endPoint y: 492, distance: 866.6
click at [127, 483] on html "menu_book Browse the tutorials! [DOMAIN_NAME] The online gif editor Send Feedba…" at bounding box center [509, 241] width 1019 height 483
click at [119, 427] on div at bounding box center [121, 426] width 6 height 12
click at [125, 427] on img at bounding box center [123, 425] width 5 height 10
click at [124, 424] on img at bounding box center [123, 425] width 5 height 10
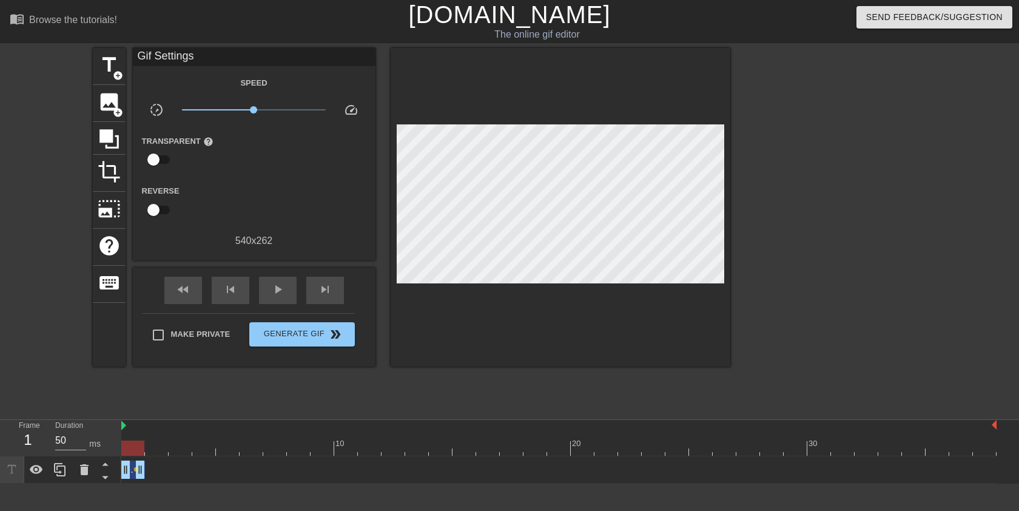
click at [200, 407] on div "title add_circle image add_circle crop photo_size_select_large help keyboard Gi…" at bounding box center [411, 230] width 637 height 364
click at [159, 384] on div "title add_circle image add_circle crop photo_size_select_large help keyboard Gi…" at bounding box center [411, 230] width 637 height 364
drag, startPoint x: 652, startPoint y: 447, endPoint x: 626, endPoint y: 449, distance: 26.2
click at [626, 449] on div at bounding box center [629, 447] width 23 height 15
drag, startPoint x: 626, startPoint y: 449, endPoint x: 611, endPoint y: 449, distance: 14.6
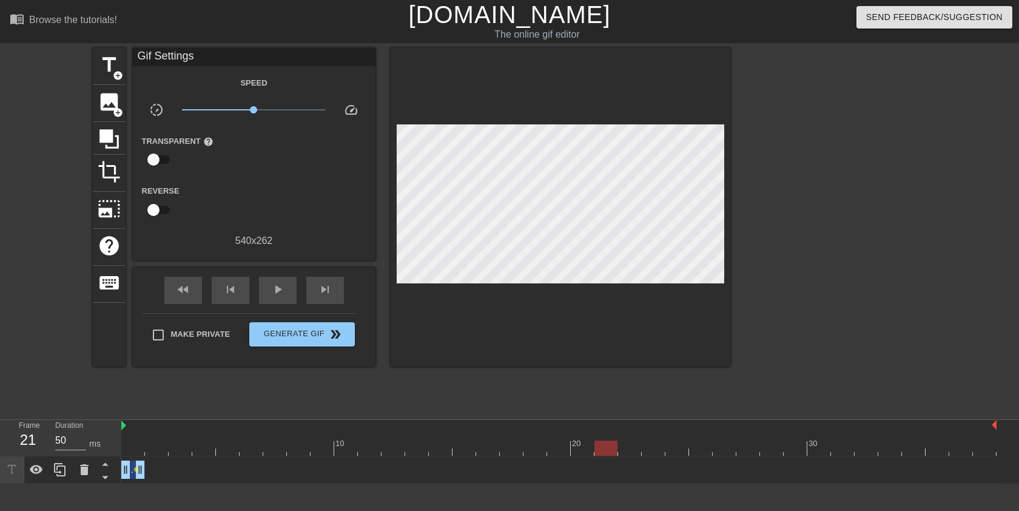
click at [611, 449] on div at bounding box center [605, 447] width 23 height 15
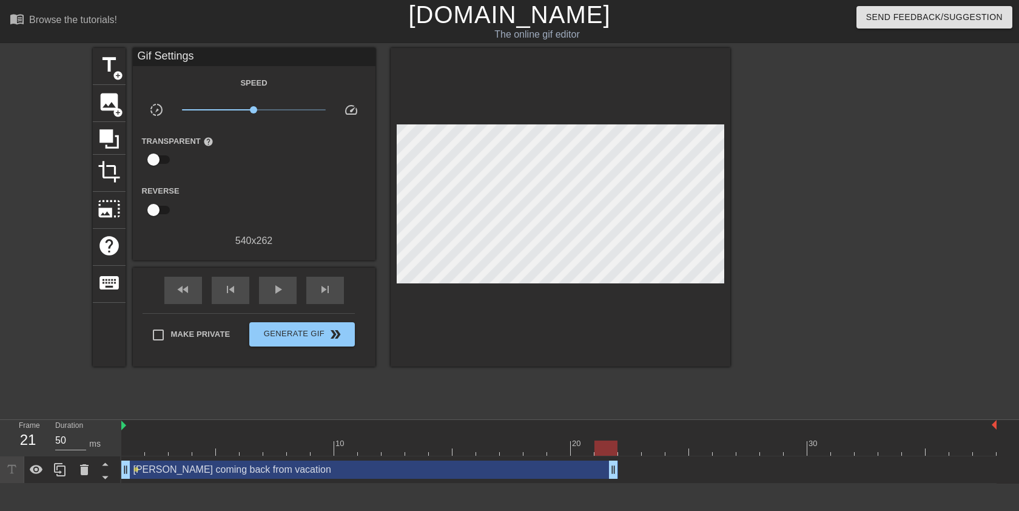
drag, startPoint x: 143, startPoint y: 474, endPoint x: 613, endPoint y: 460, distance: 470.1
click at [475, 386] on div "title add_circle image add_circle crop photo_size_select_large help keyboard Gi…" at bounding box center [411, 230] width 637 height 364
click at [131, 432] on div at bounding box center [133, 439] width 24 height 15
click at [271, 289] on span "play_arrow" at bounding box center [277, 289] width 15 height 15
click at [271, 290] on span "pause" at bounding box center [277, 289] width 15 height 15
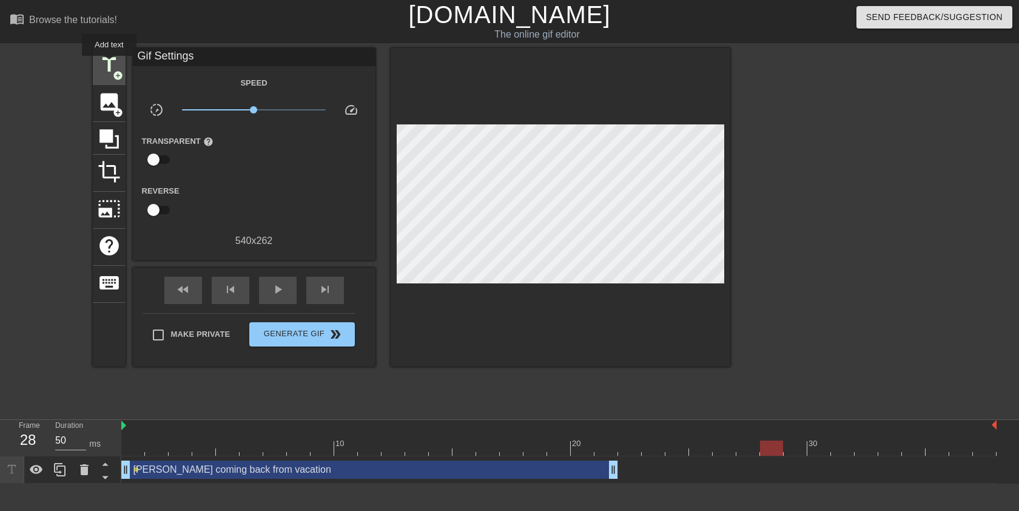
click at [110, 64] on span "title" at bounding box center [109, 64] width 23 height 23
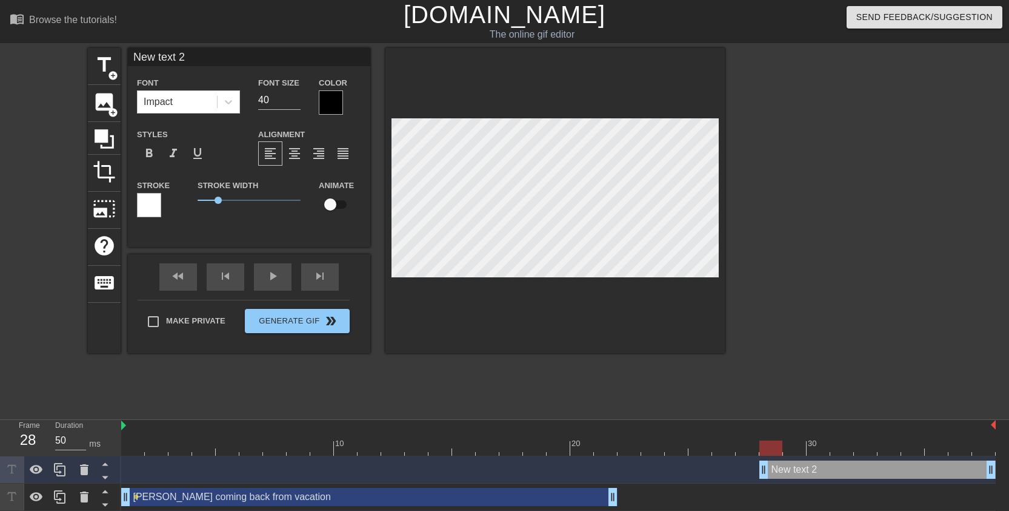
type input "S"
type textarea "S"
type input "So"
type textarea "So"
type input "Sol"
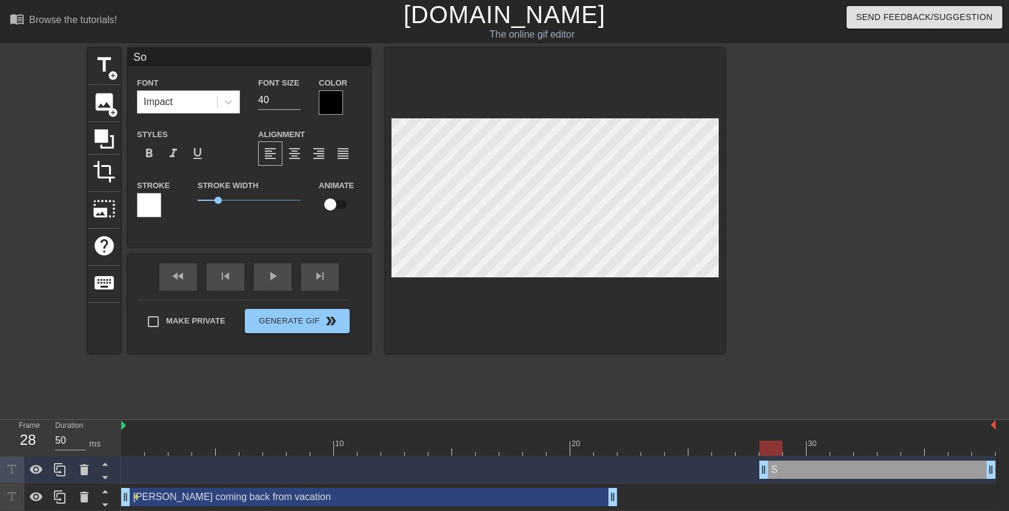
type textarea "Sol"
type input "Sol"
type textarea "Sol"
type input "Sol o"
type textarea "Sol o"
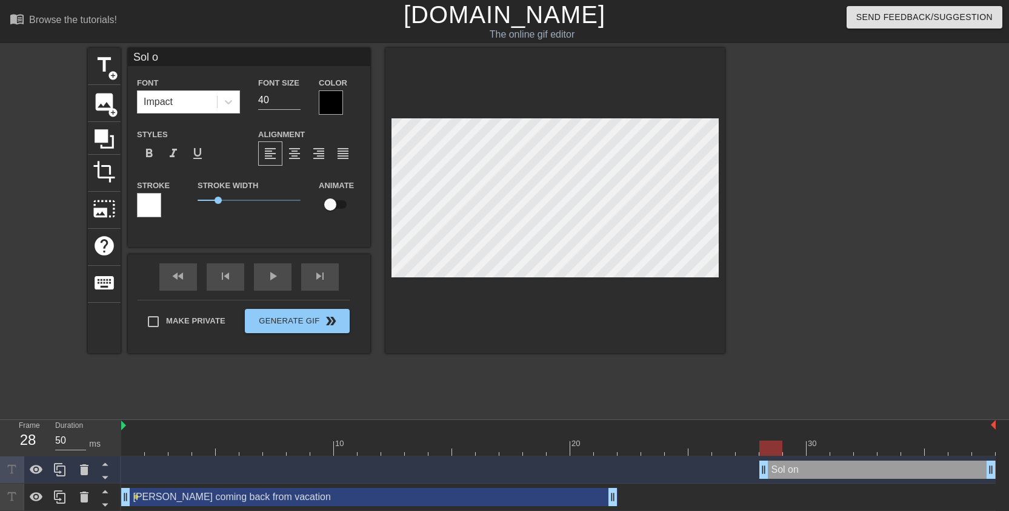
type input "Sol on"
type textarea "Sol on"
type input "Sol on"
type textarea "Sol on"
type input "Sol on b"
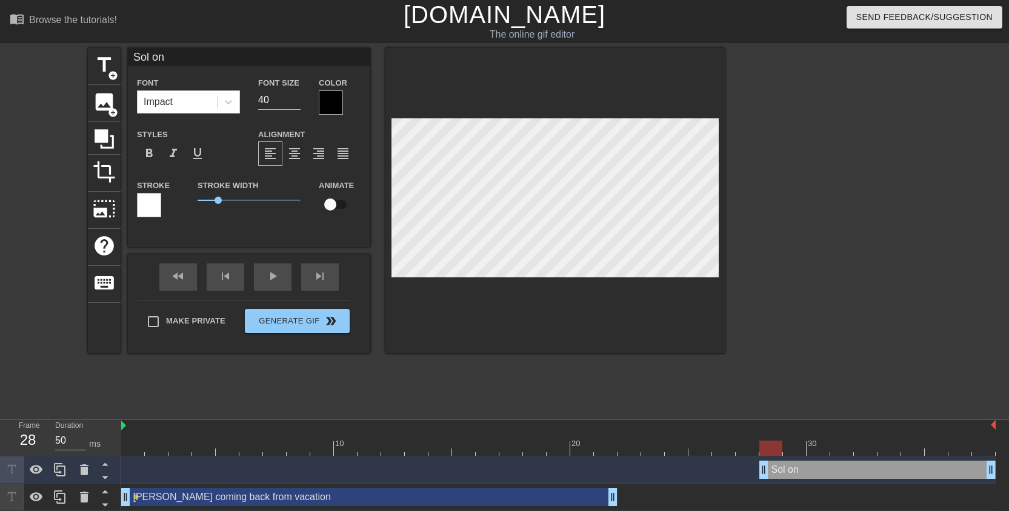
type textarea "Sol on b"
type input "Sol on bo"
type textarea "Sol on bo"
type input "Sol on boo"
type textarea "Sol on boo"
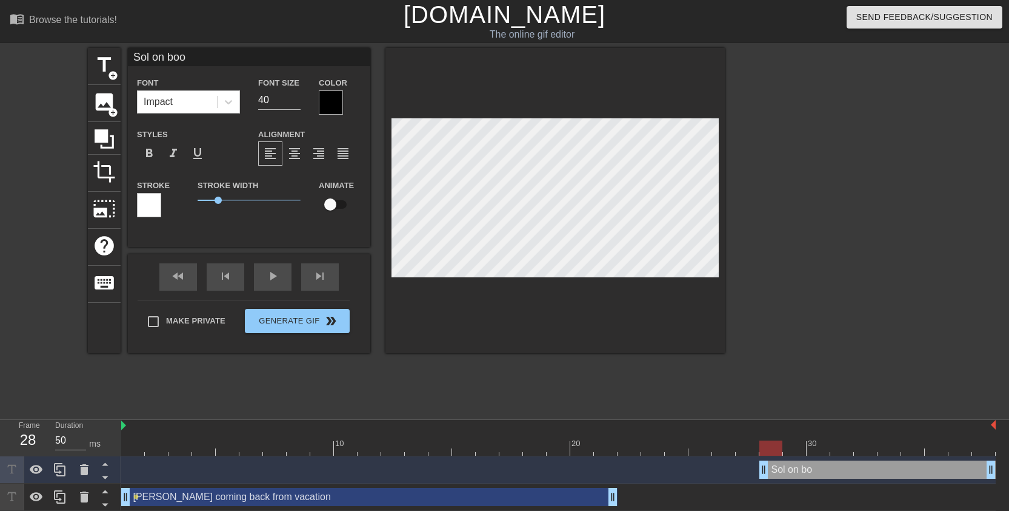
type input "Sol on book"
type textarea "Sol on book"
type input "Sol on bookt"
type textarea "Sol on bookt"
type input "Sol on bookto"
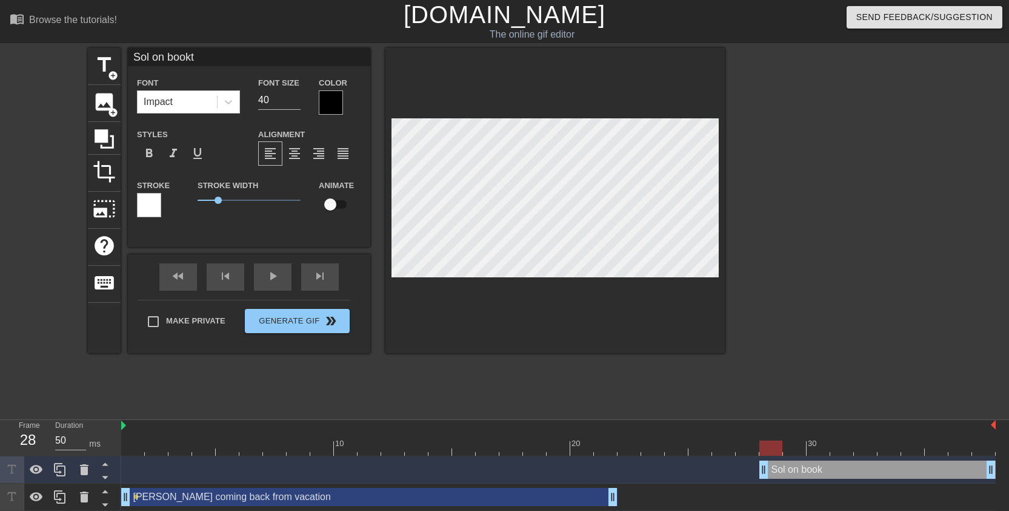
type textarea "Sol on bookto"
type input "Sol on booktok"
type textarea "Sol on booktok"
type input "Sol on booktok"
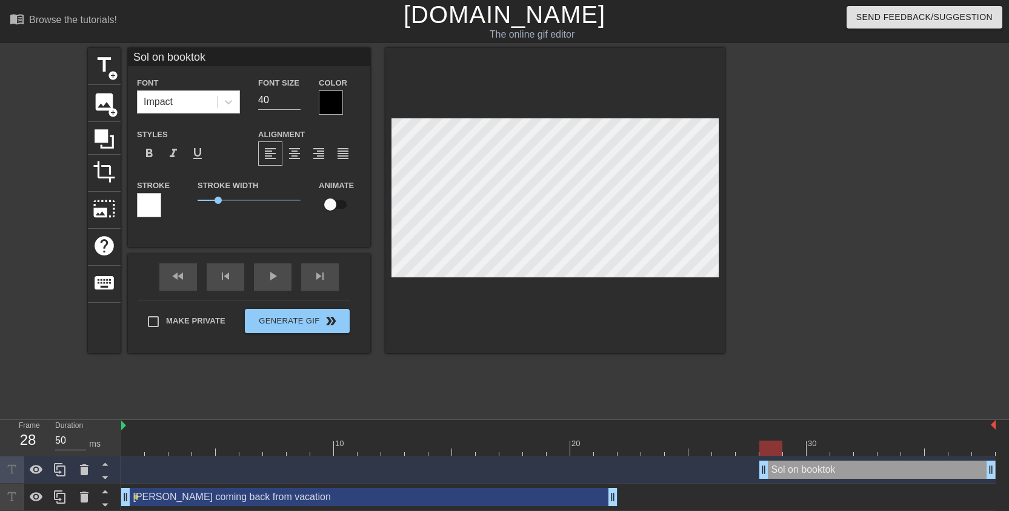
scroll to position [2, 2]
type textarea "Sol on booktok"
type input "Sol on booktok"
click at [296, 104] on input "39" at bounding box center [279, 99] width 42 height 19
click at [296, 104] on input "38" at bounding box center [279, 99] width 42 height 19
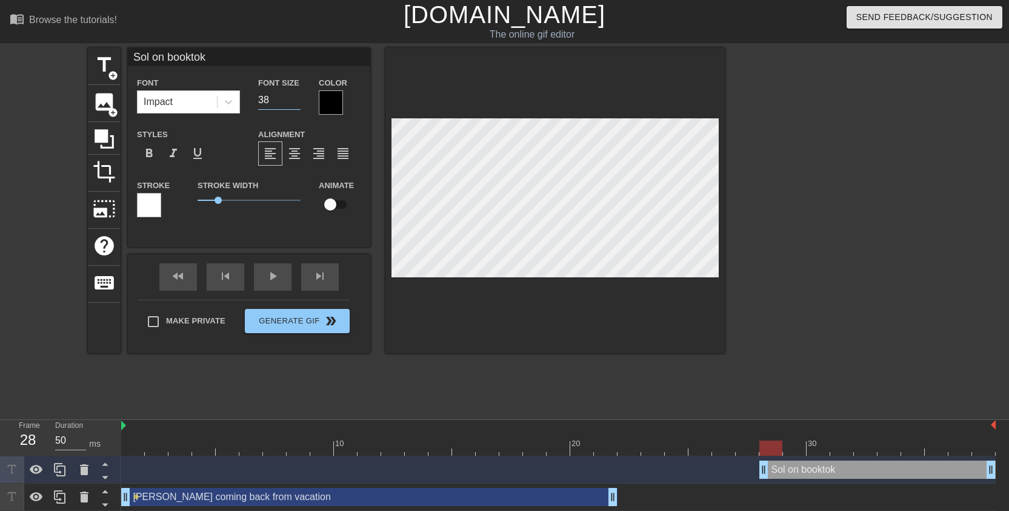
click at [323, 101] on div at bounding box center [331, 102] width 24 height 24
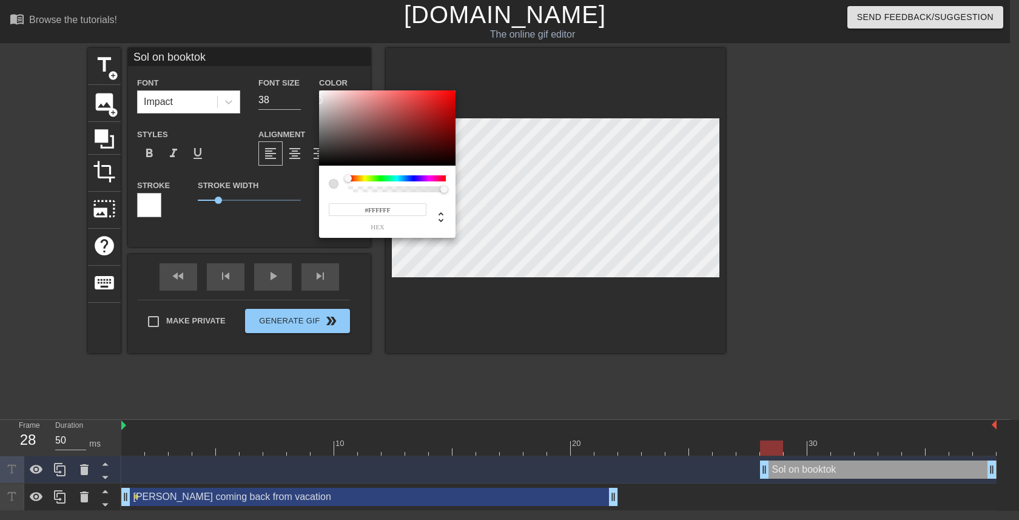
drag, startPoint x: 336, startPoint y: 118, endPoint x: 302, endPoint y: 79, distance: 52.4
click at [302, 79] on div "#FFFFFF hex" at bounding box center [509, 260] width 1019 height 520
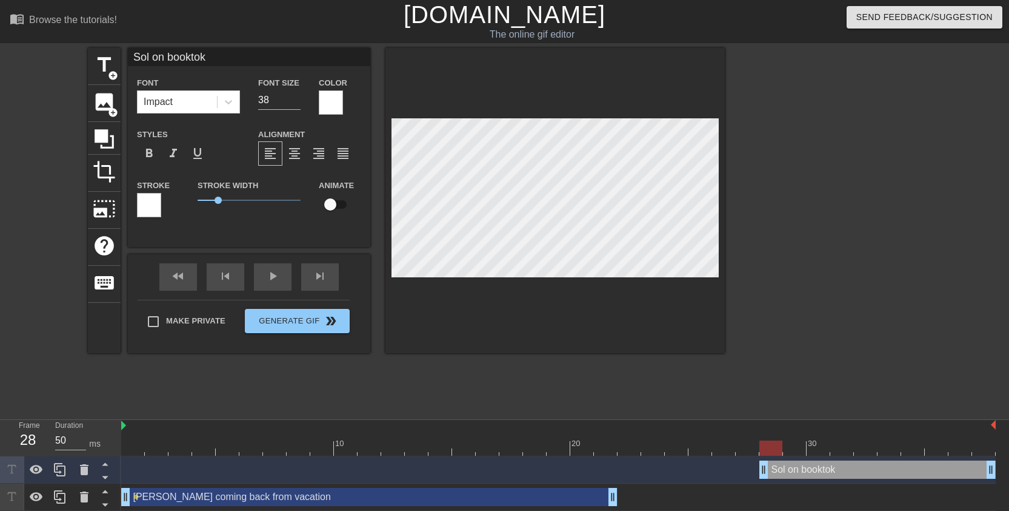
click at [149, 203] on div at bounding box center [149, 205] width 24 height 24
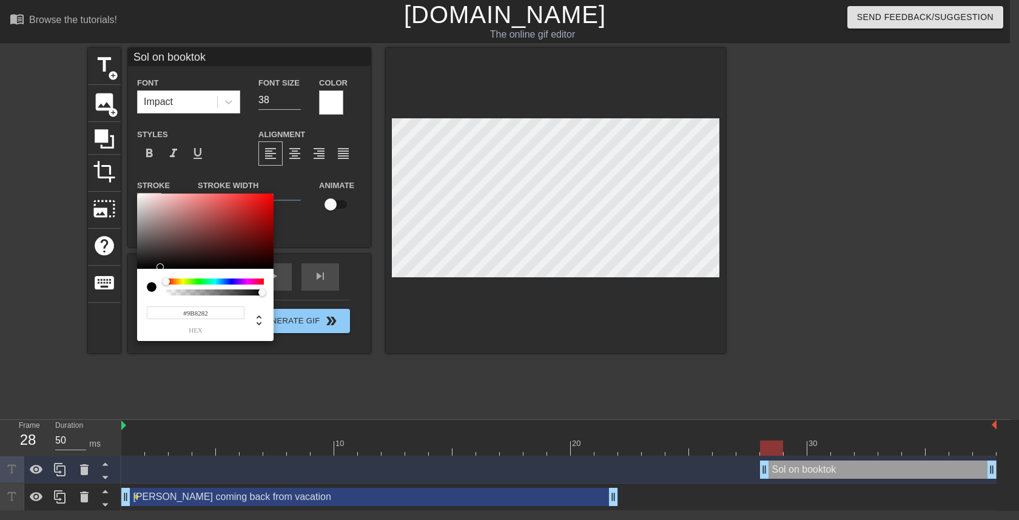
drag, startPoint x: 158, startPoint y: 263, endPoint x: 158, endPoint y: 270, distance: 7.3
click at [158, 270] on div "#9B8282 hex" at bounding box center [205, 266] width 136 height 147
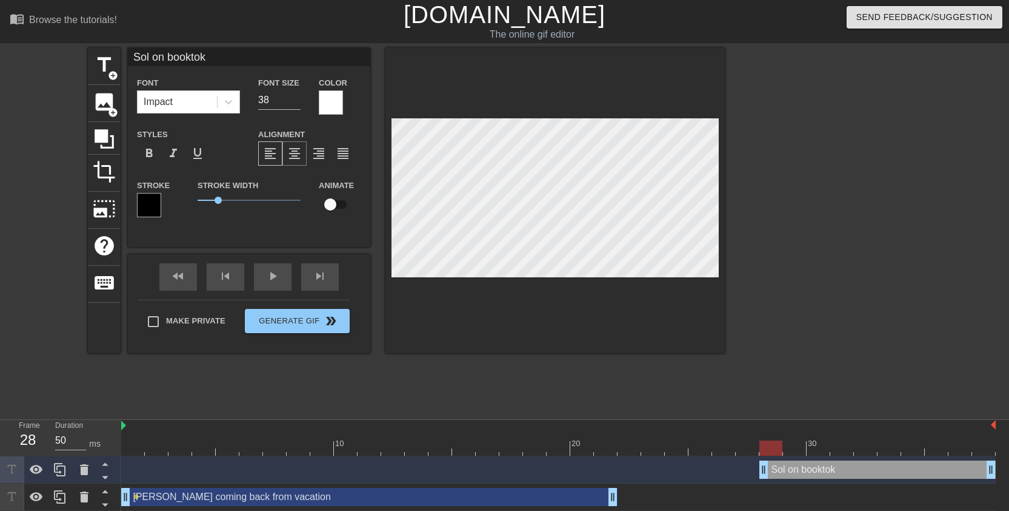
click at [290, 159] on span "format_align_center" at bounding box center [294, 153] width 15 height 15
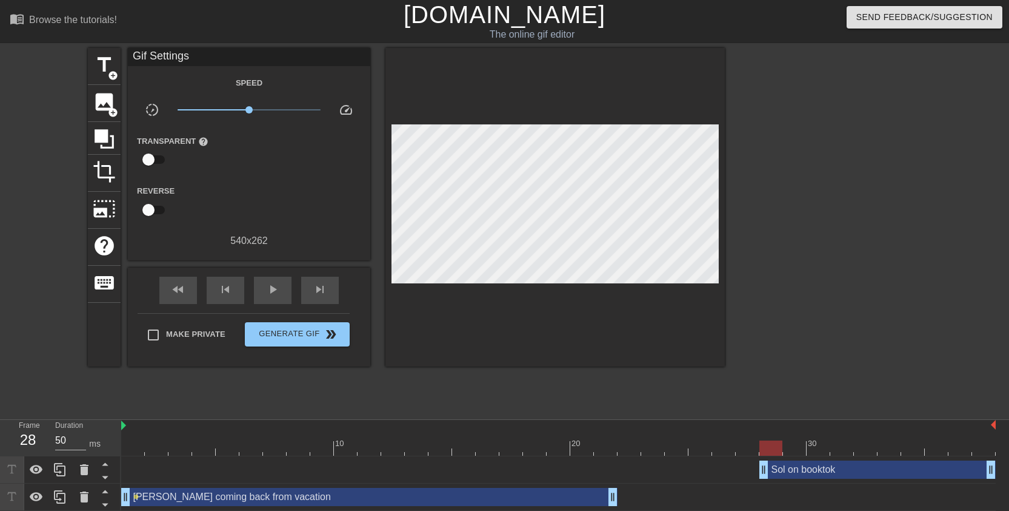
click at [762, 256] on div at bounding box center [831, 230] width 182 height 364
click at [748, 249] on div at bounding box center [831, 230] width 182 height 364
click at [787, 469] on div "Sol on booktok drag_handle drag_handle" at bounding box center [878, 469] width 236 height 18
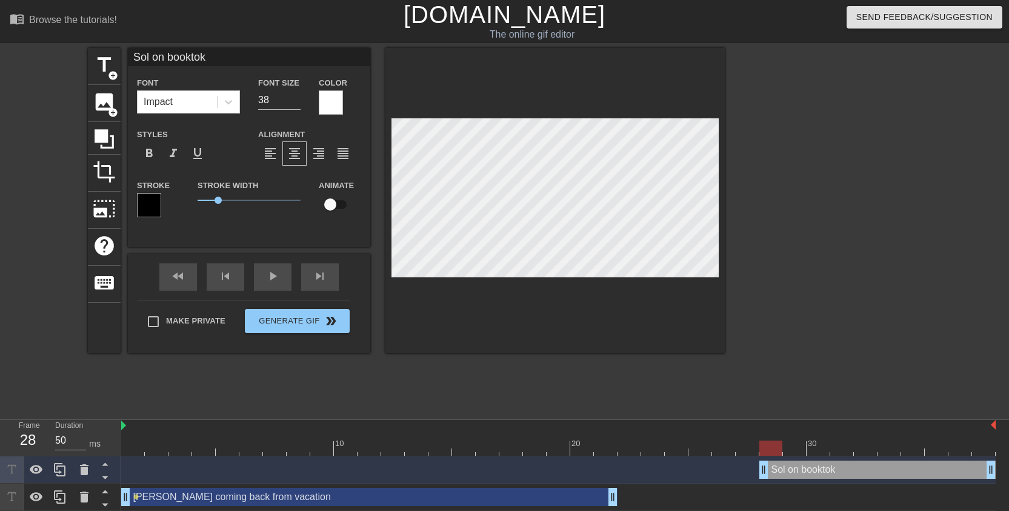
click at [773, 209] on div at bounding box center [831, 230] width 182 height 364
click at [781, 206] on div at bounding box center [831, 230] width 182 height 364
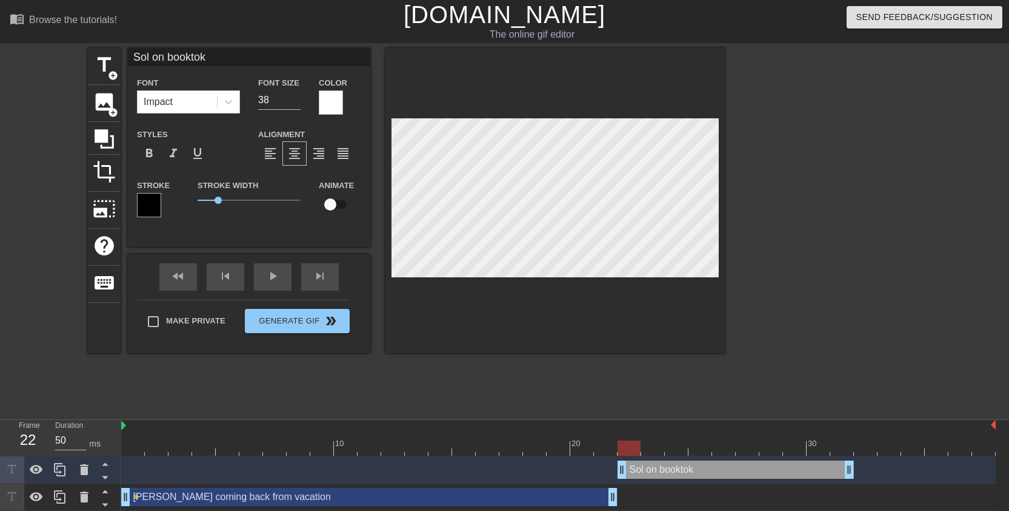
drag, startPoint x: 789, startPoint y: 471, endPoint x: 649, endPoint y: 480, distance: 140.3
click at [649, 480] on div "Sol on booktok drag_handle drag_handle" at bounding box center [558, 469] width 875 height 27
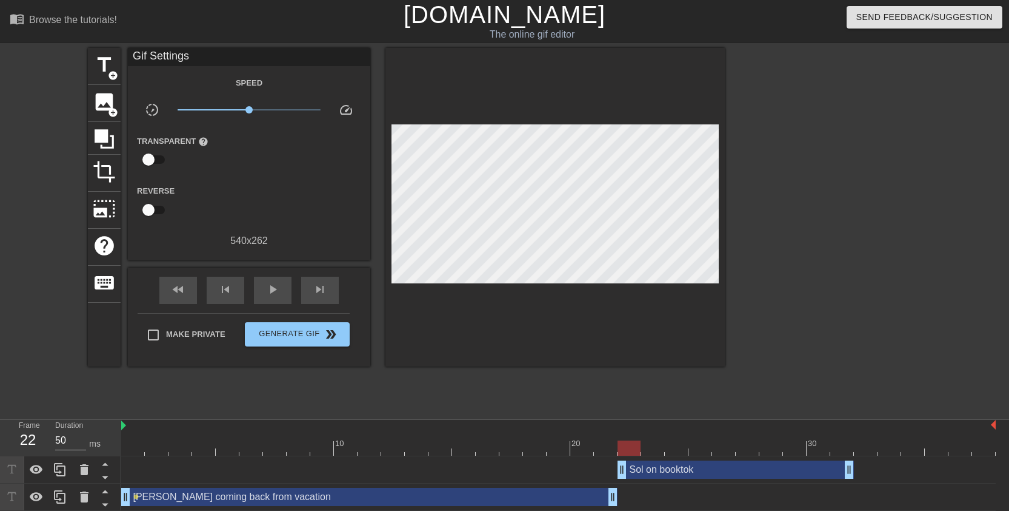
click at [838, 292] on div at bounding box center [831, 230] width 182 height 364
click at [100, 66] on span "title" at bounding box center [104, 64] width 23 height 23
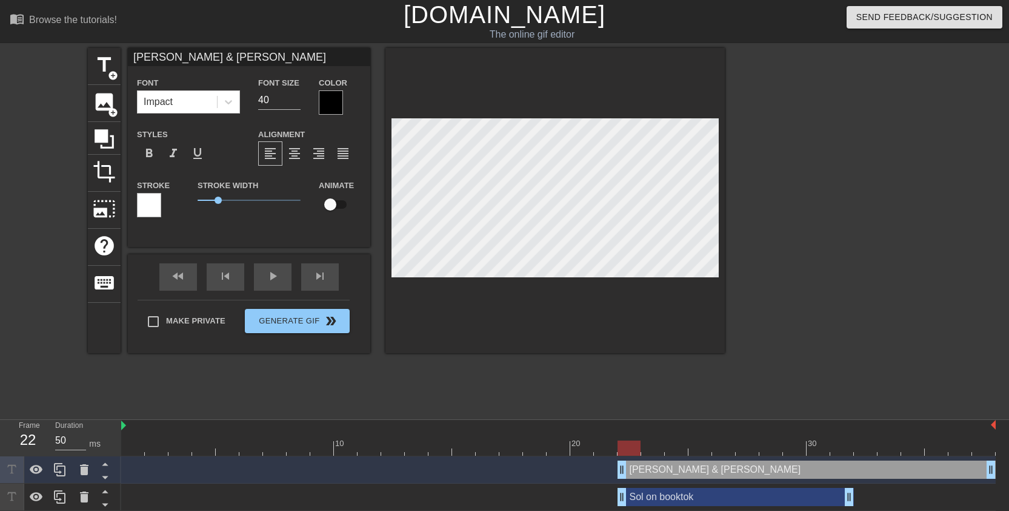
scroll to position [3, 4]
click at [871, 193] on div at bounding box center [831, 230] width 182 height 364
click at [330, 92] on div at bounding box center [331, 102] width 24 height 24
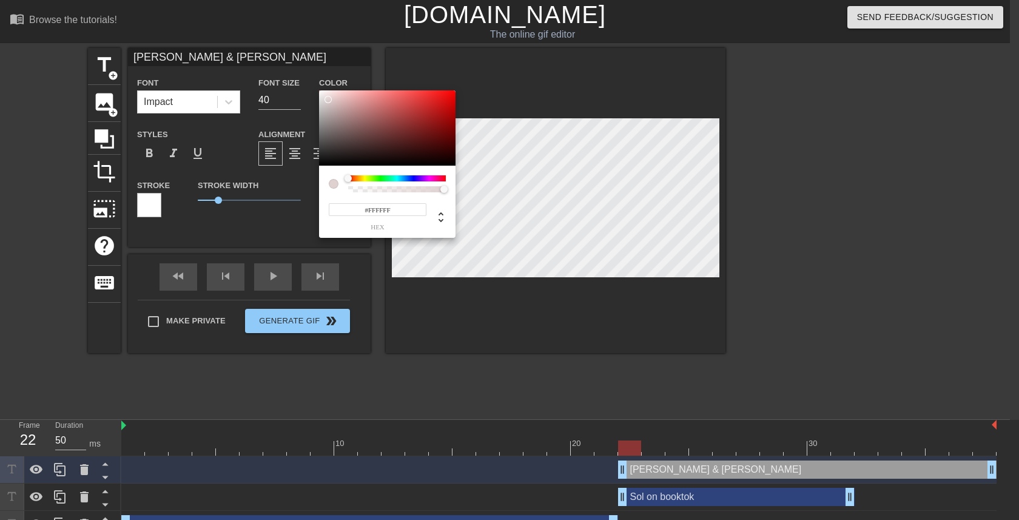
drag, startPoint x: 329, startPoint y: 100, endPoint x: 315, endPoint y: 89, distance: 17.6
click at [315, 89] on div "#FFFFFF hex" at bounding box center [509, 260] width 1019 height 520
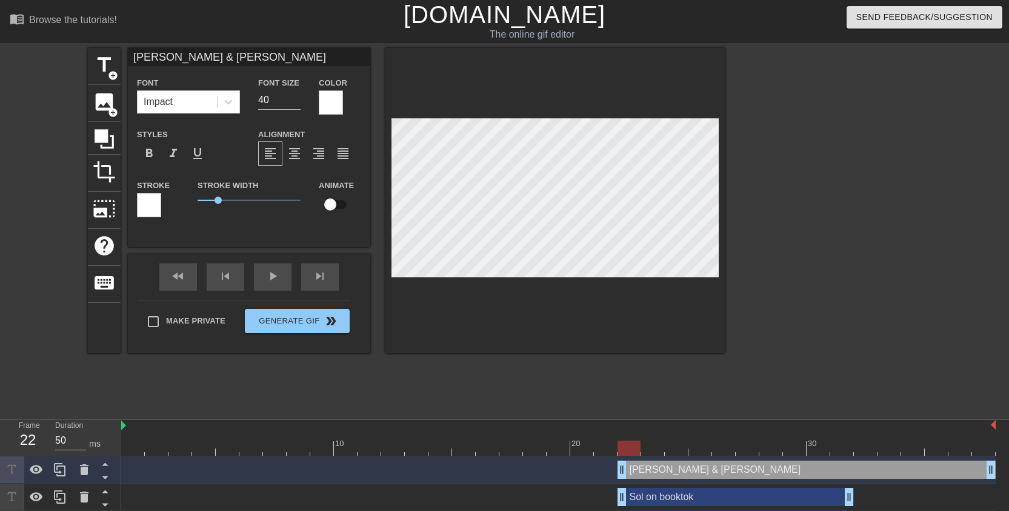
click at [149, 206] on div at bounding box center [149, 205] width 24 height 24
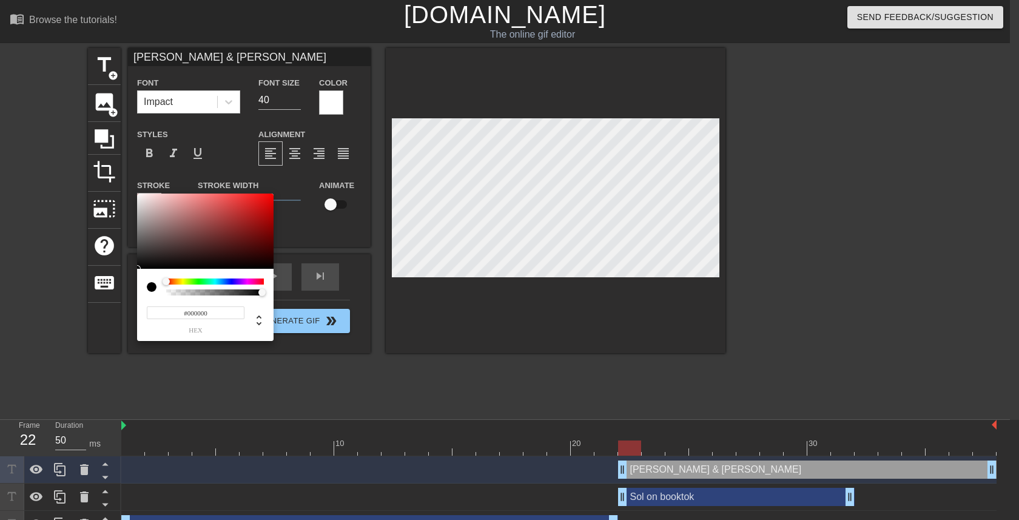
drag, startPoint x: 166, startPoint y: 243, endPoint x: 166, endPoint y: 283, distance: 39.4
click at [166, 283] on div "#000000 hex" at bounding box center [205, 266] width 136 height 147
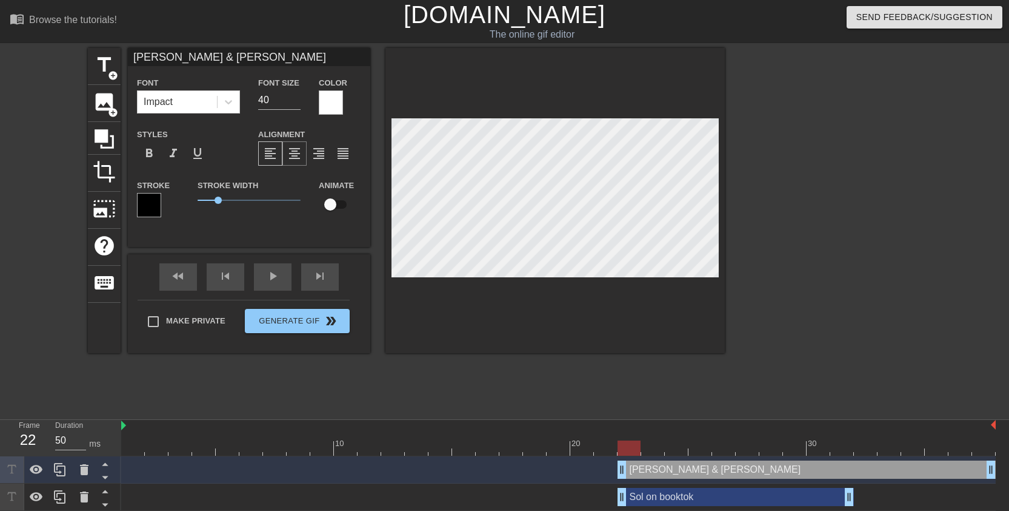
click at [293, 152] on span "format_align_center" at bounding box center [294, 153] width 15 height 15
click at [98, 49] on div "title add_circle" at bounding box center [104, 66] width 33 height 37
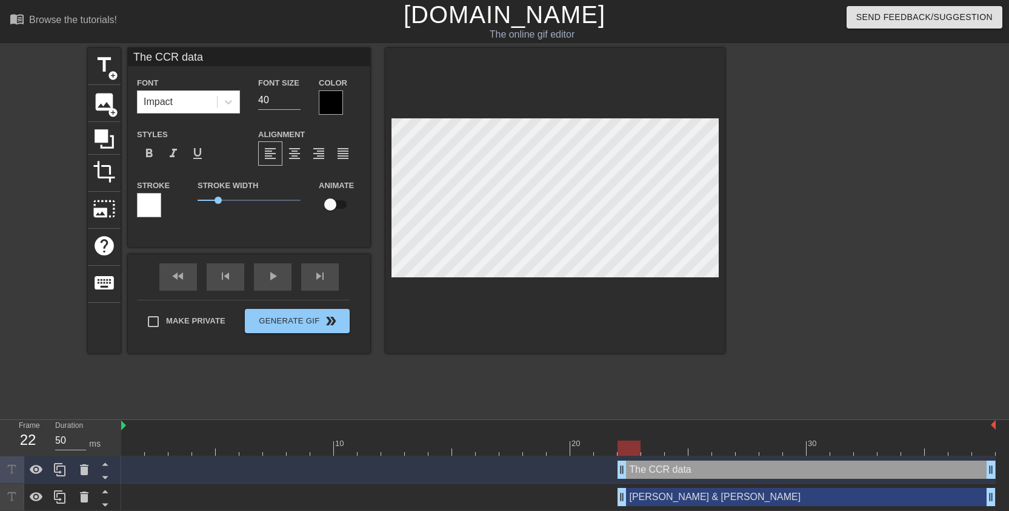
scroll to position [2, 5]
click at [292, 152] on span "format_align_center" at bounding box center [294, 153] width 15 height 15
click at [294, 155] on span "format_align_center" at bounding box center [294, 153] width 15 height 15
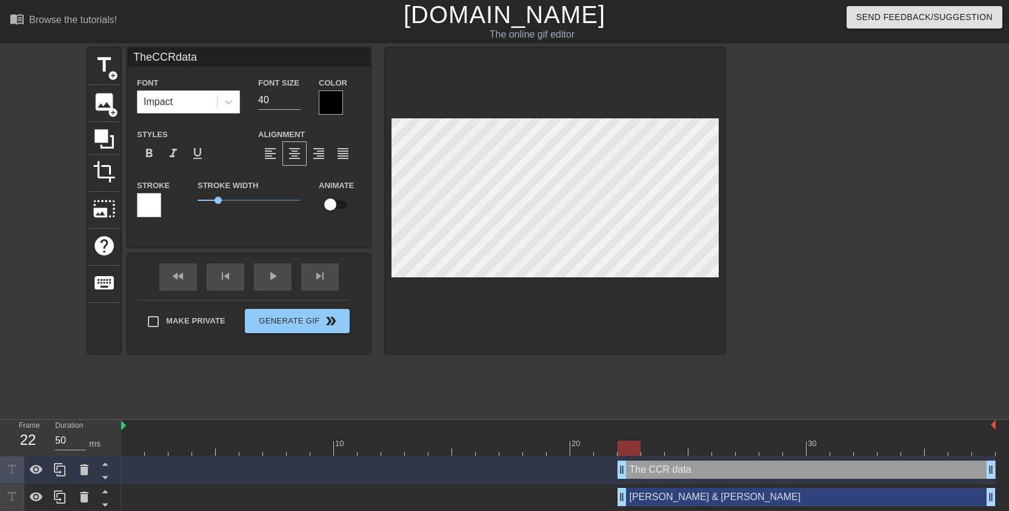
scroll to position [1, 2]
click at [327, 96] on div at bounding box center [331, 102] width 24 height 24
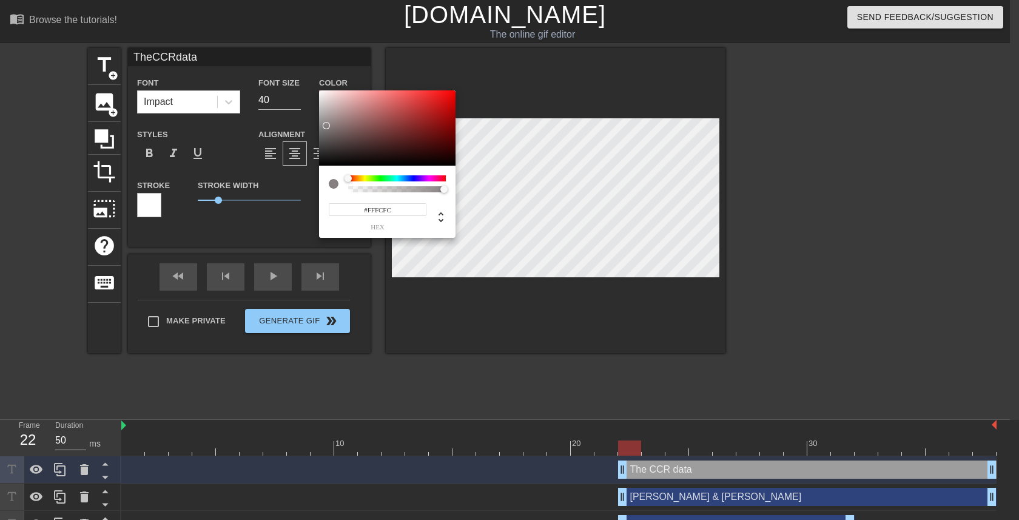
drag, startPoint x: 326, startPoint y: 127, endPoint x: 321, endPoint y: 83, distance: 44.0
click at [321, 83] on div "#FFFCFC hex" at bounding box center [509, 260] width 1019 height 520
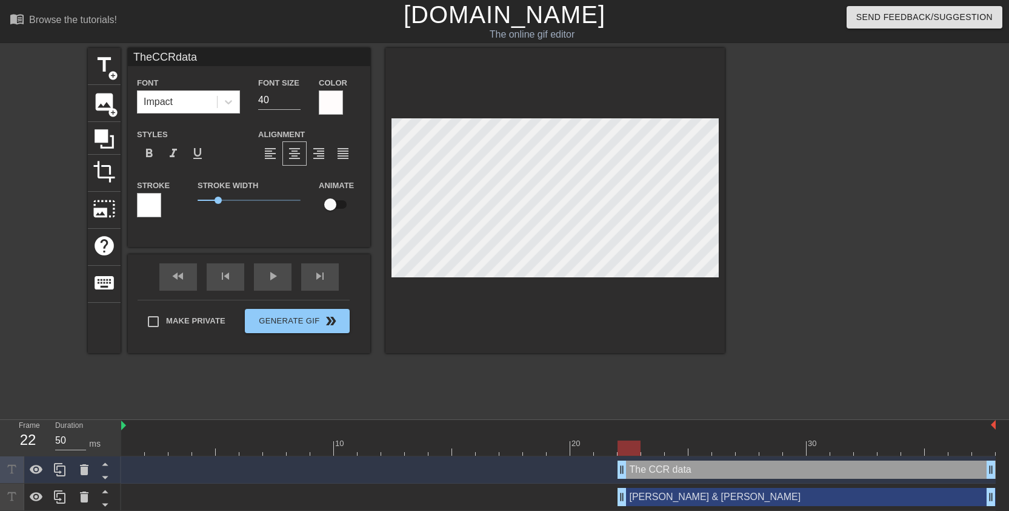
click at [152, 204] on div at bounding box center [149, 205] width 24 height 24
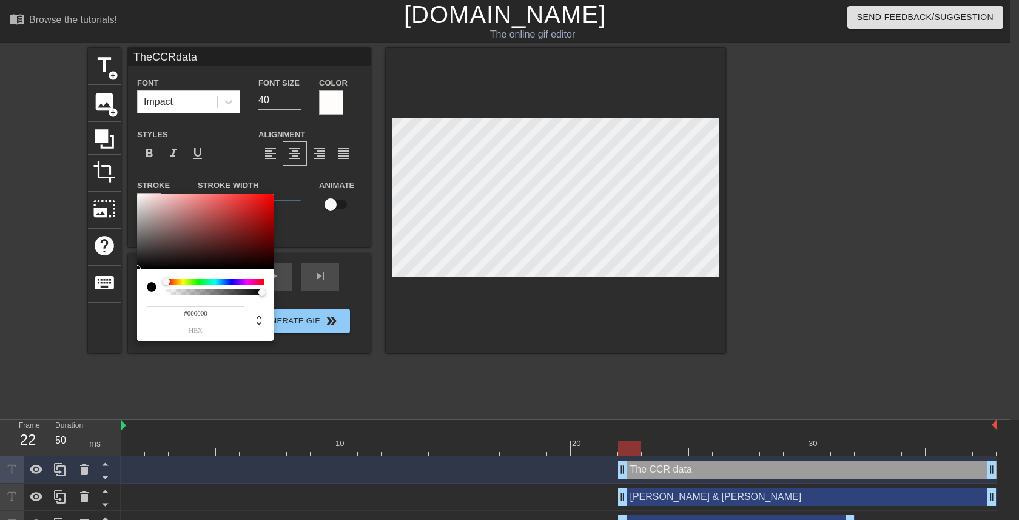
drag, startPoint x: 146, startPoint y: 248, endPoint x: 144, endPoint y: 286, distance: 37.6
click at [144, 286] on div "#000000 hex" at bounding box center [205, 266] width 136 height 147
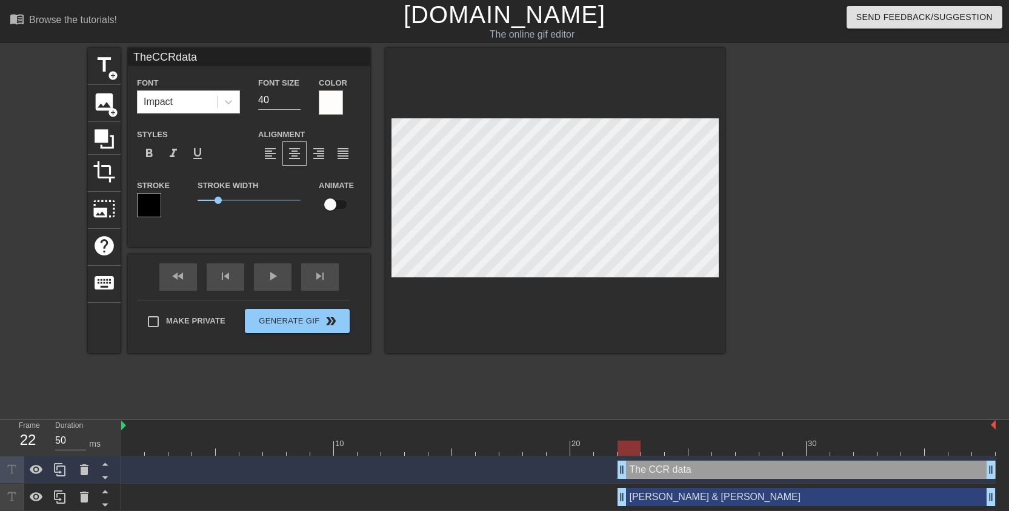
scroll to position [1, 1]
click at [336, 104] on div at bounding box center [331, 102] width 24 height 24
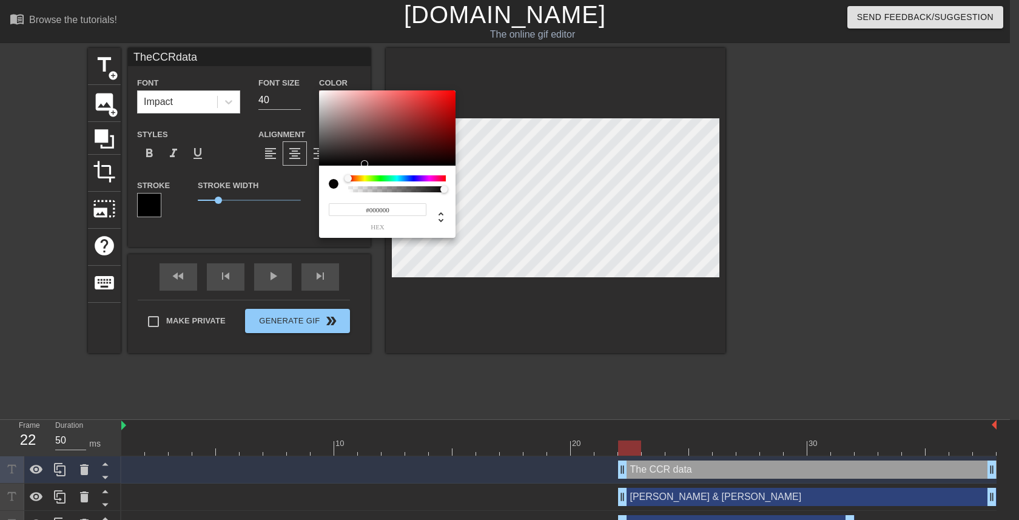
drag, startPoint x: 353, startPoint y: 156, endPoint x: 352, endPoint y: 166, distance: 9.1
click at [352, 166] on div "#000000 hex" at bounding box center [387, 163] width 136 height 147
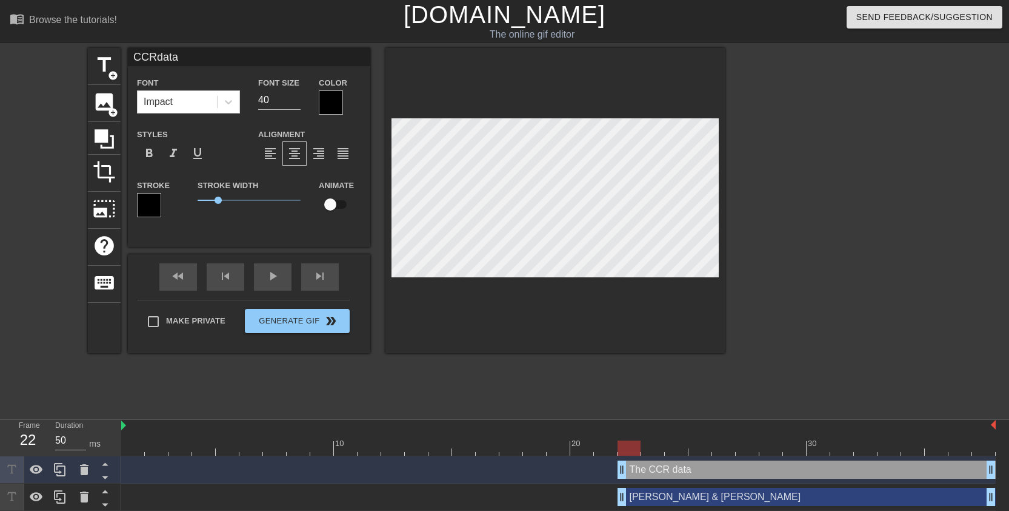
scroll to position [2, 1]
click at [776, 252] on div at bounding box center [831, 230] width 182 height 364
click at [883, 229] on div at bounding box center [831, 230] width 182 height 364
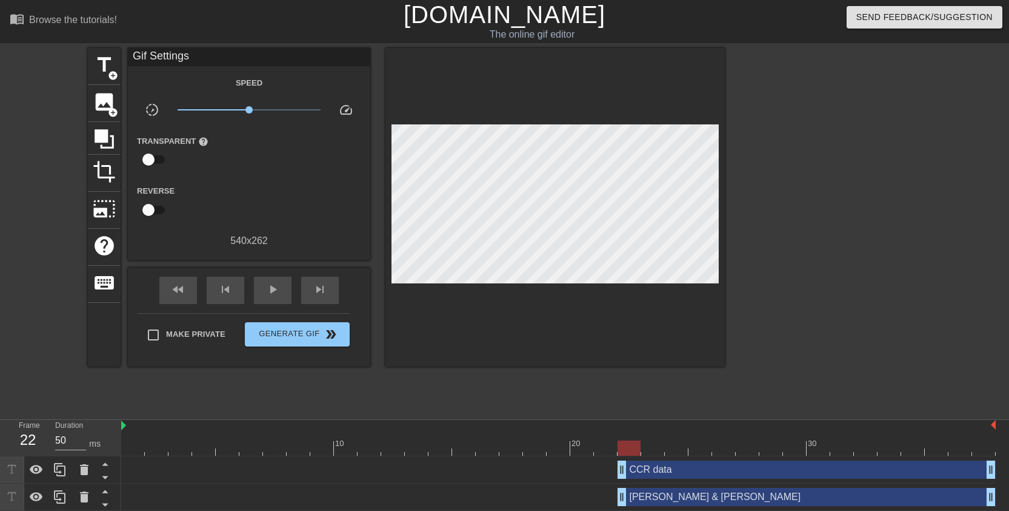
click at [892, 190] on div at bounding box center [831, 230] width 182 height 364
click at [100, 70] on span "title" at bounding box center [104, 64] width 23 height 23
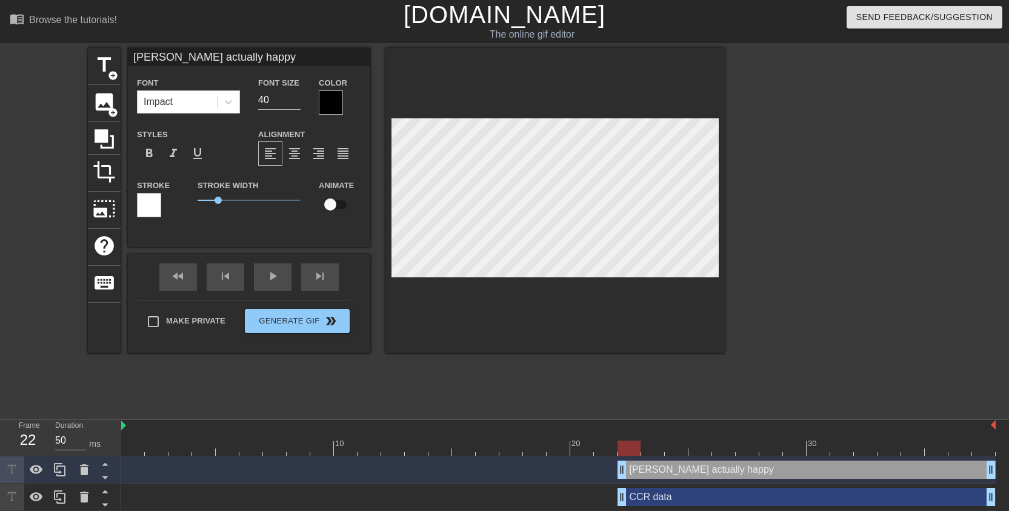
scroll to position [2, 2]
click at [298, 158] on span "format_align_center" at bounding box center [294, 153] width 15 height 15
click at [327, 100] on div at bounding box center [331, 102] width 24 height 24
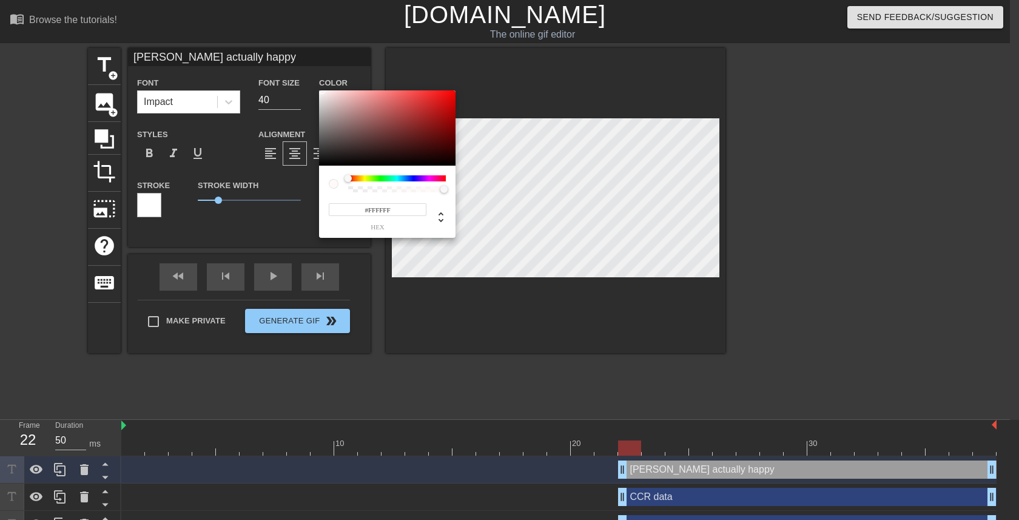
drag, startPoint x: 333, startPoint y: 150, endPoint x: 318, endPoint y: 75, distance: 76.7
click at [318, 75] on div "#FFFFFF hex" at bounding box center [509, 260] width 1019 height 520
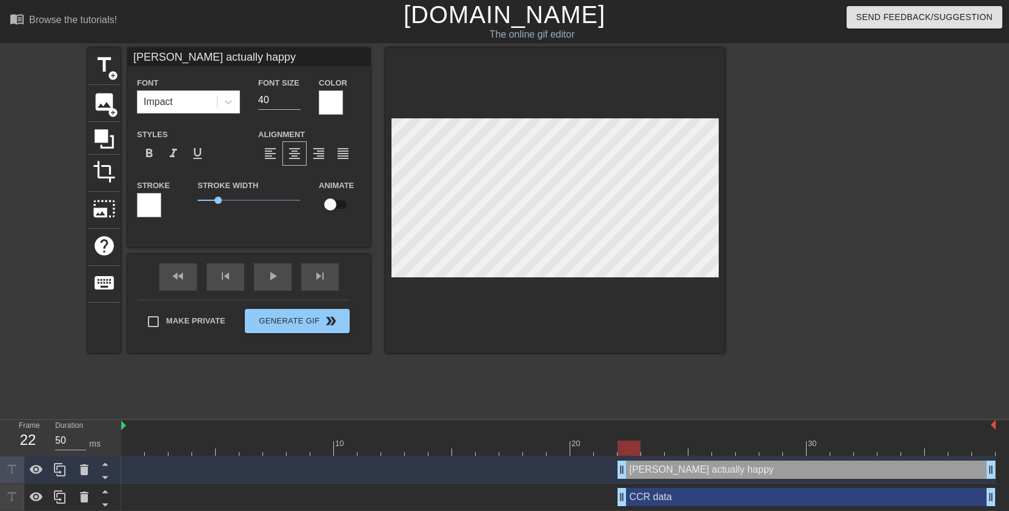
click at [150, 210] on div at bounding box center [149, 205] width 24 height 24
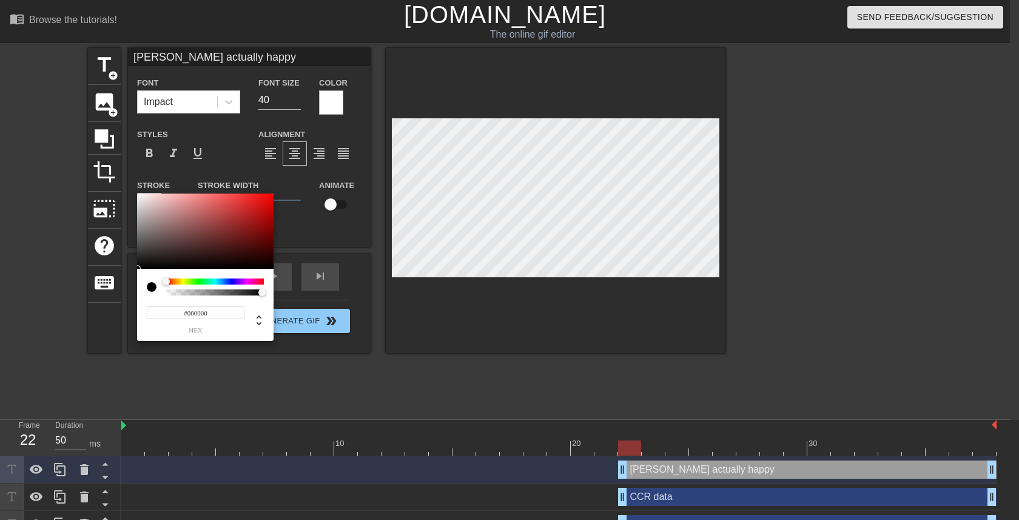
drag, startPoint x: 153, startPoint y: 244, endPoint x: 149, endPoint y: 280, distance: 36.7
click at [149, 280] on div "#000000 hex" at bounding box center [205, 266] width 136 height 147
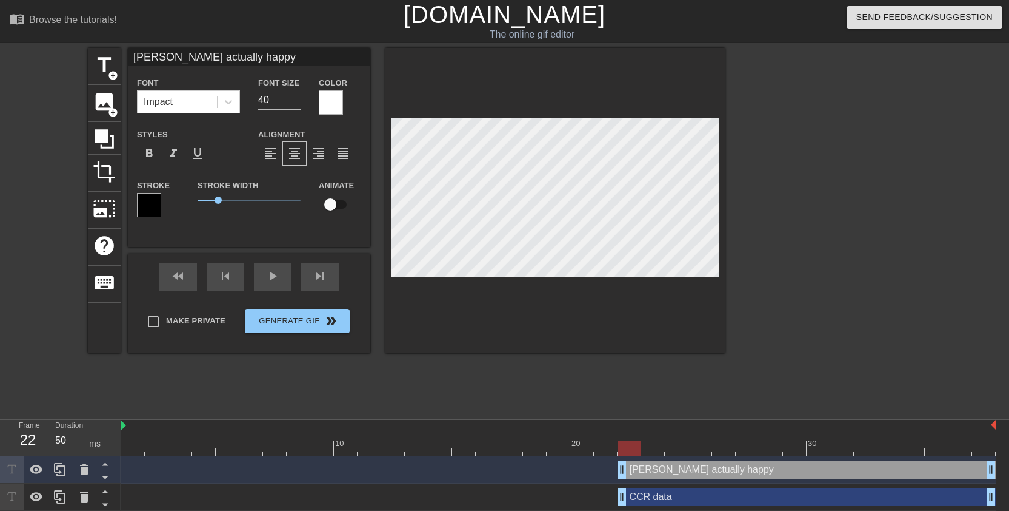
click at [783, 201] on div at bounding box center [831, 230] width 182 height 364
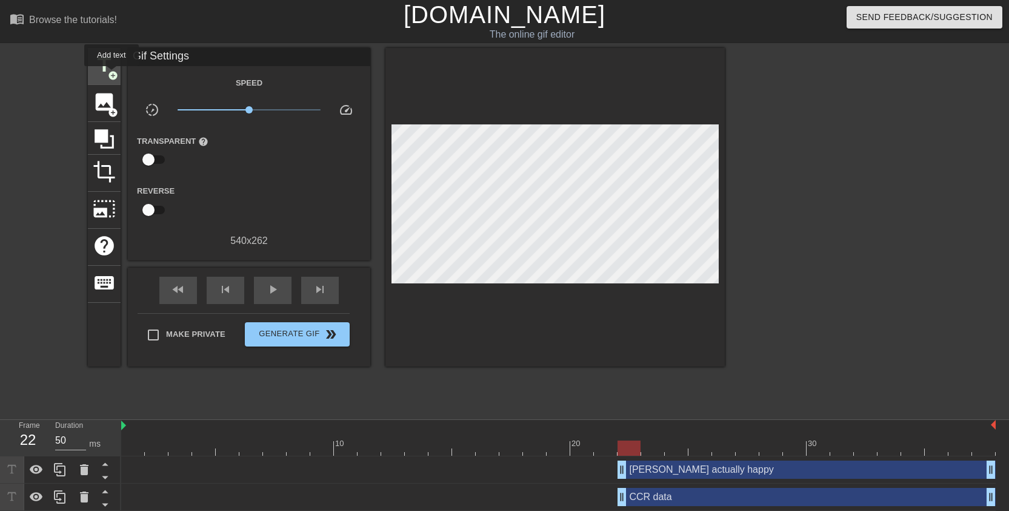
click at [96, 58] on span "title" at bounding box center [104, 64] width 23 height 23
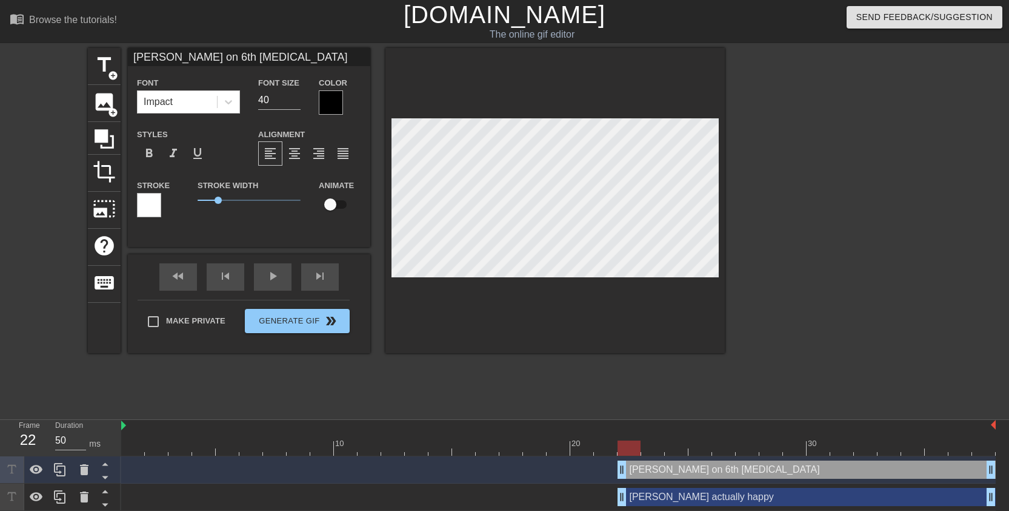
scroll to position [2, 1]
click at [293, 158] on span "format_align_center" at bounding box center [294, 153] width 15 height 15
click at [326, 108] on div at bounding box center [331, 102] width 24 height 24
click at [333, 100] on div at bounding box center [331, 102] width 24 height 24
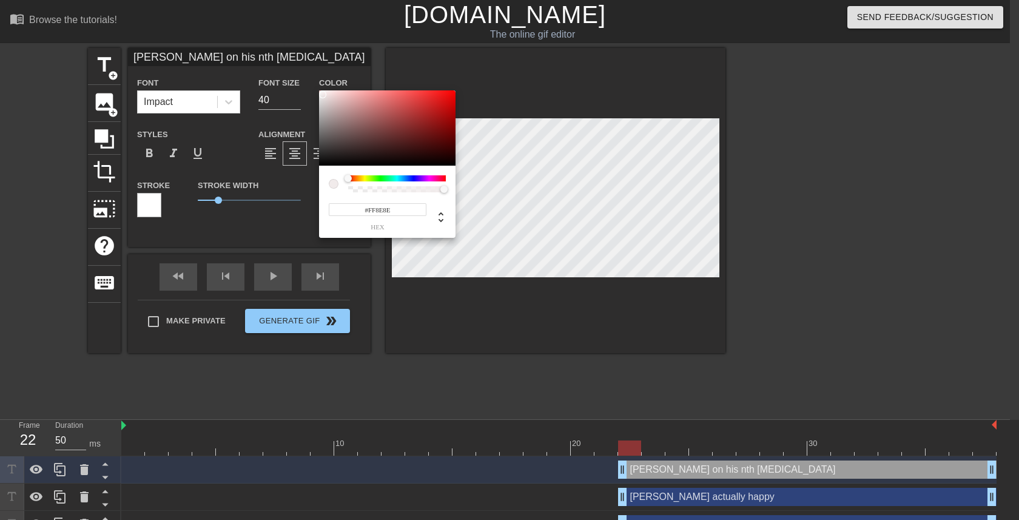
drag, startPoint x: 325, startPoint y: 142, endPoint x: 320, endPoint y: 63, distance: 79.0
click at [320, 63] on div "#FF8E8E hex" at bounding box center [509, 260] width 1019 height 520
drag, startPoint x: 329, startPoint y: 104, endPoint x: 309, endPoint y: 90, distance: 24.9
click at [309, 90] on div "#FFFFFF hex" at bounding box center [509, 260] width 1019 height 520
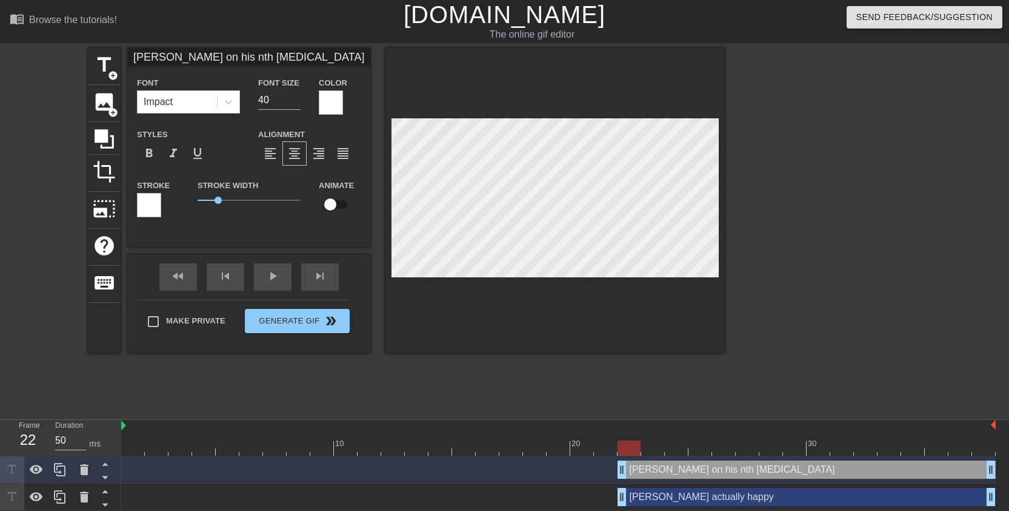
click at [156, 206] on div at bounding box center [149, 205] width 24 height 24
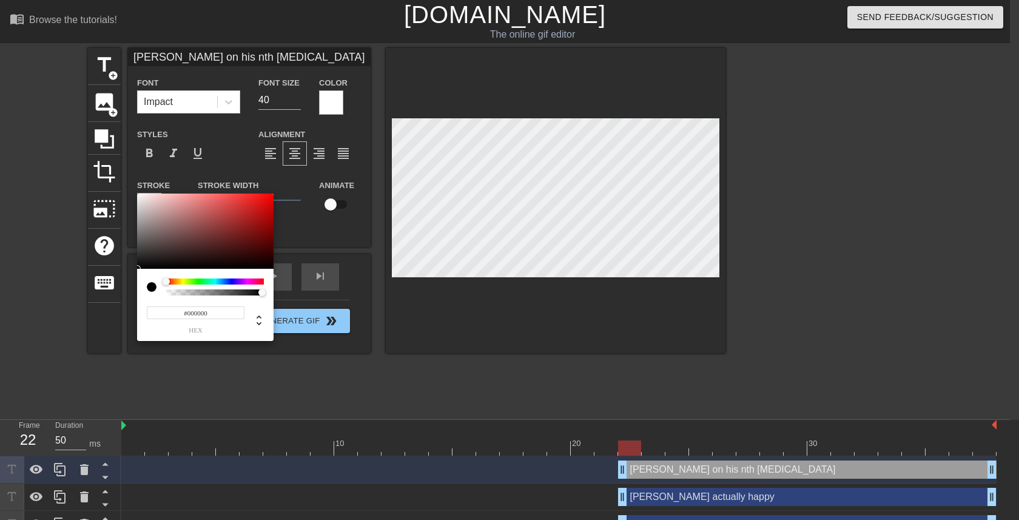
drag, startPoint x: 212, startPoint y: 251, endPoint x: 203, endPoint y: 287, distance: 37.1
click at [203, 287] on div "#000000 hex" at bounding box center [205, 266] width 136 height 147
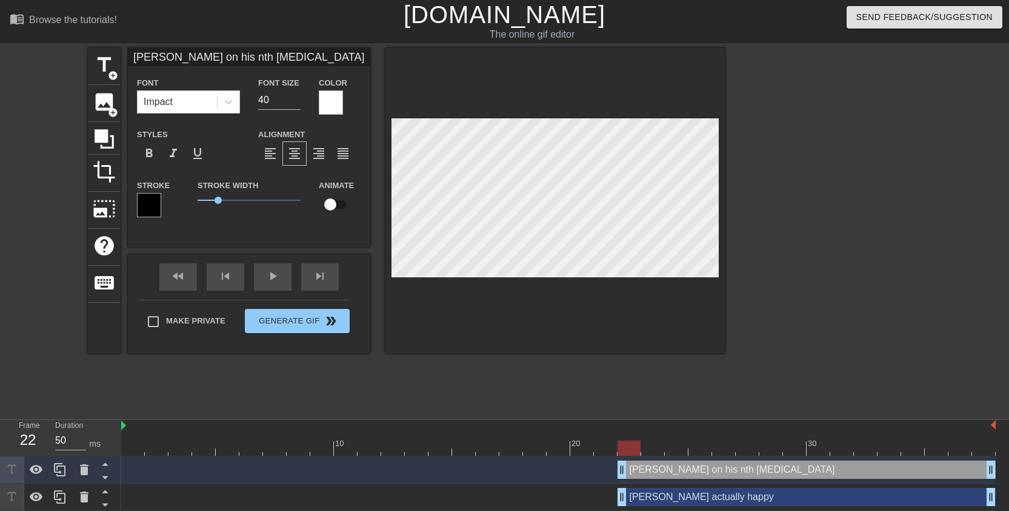
scroll to position [1, 1]
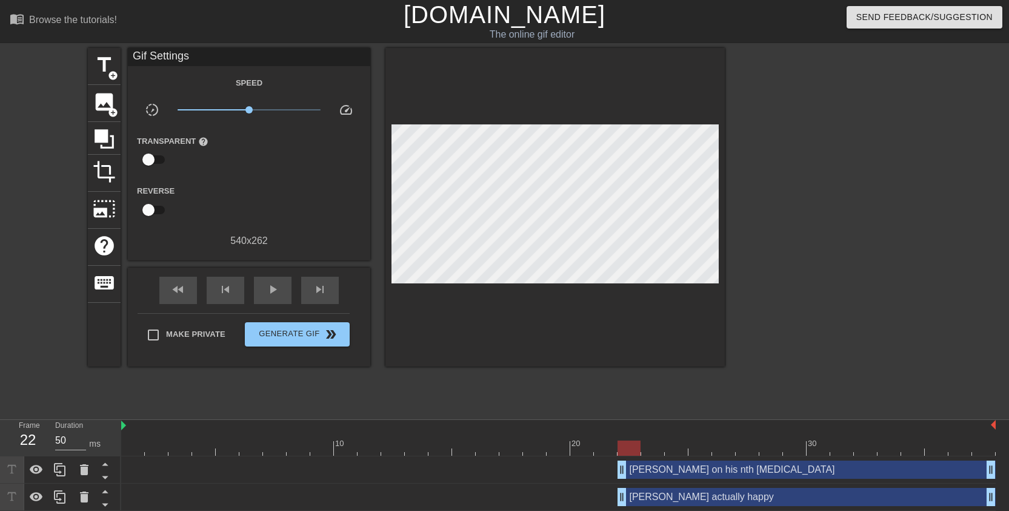
click at [781, 202] on div at bounding box center [831, 230] width 182 height 364
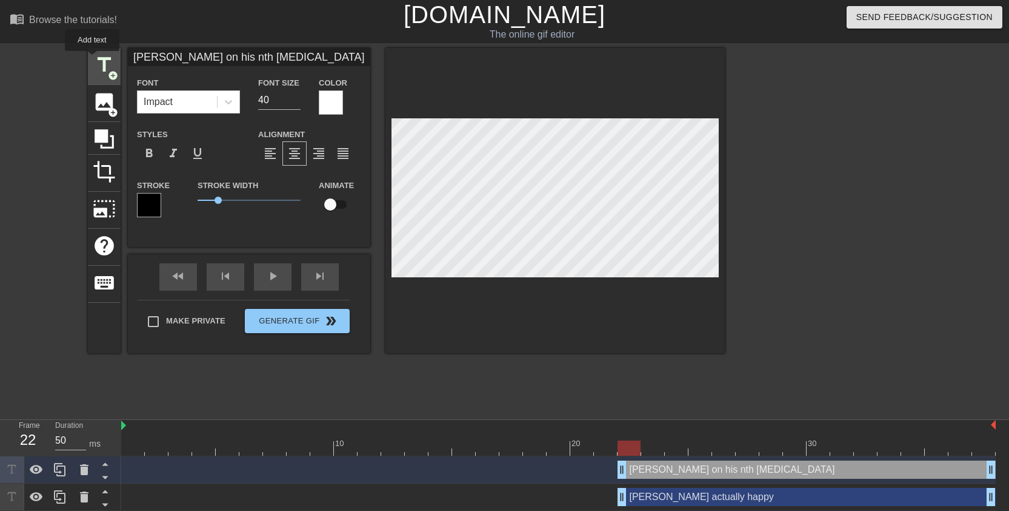
click at [101, 69] on span "title" at bounding box center [104, 64] width 23 height 23
click at [296, 150] on span "format_align_center" at bounding box center [294, 153] width 15 height 15
click at [335, 98] on div at bounding box center [331, 102] width 24 height 24
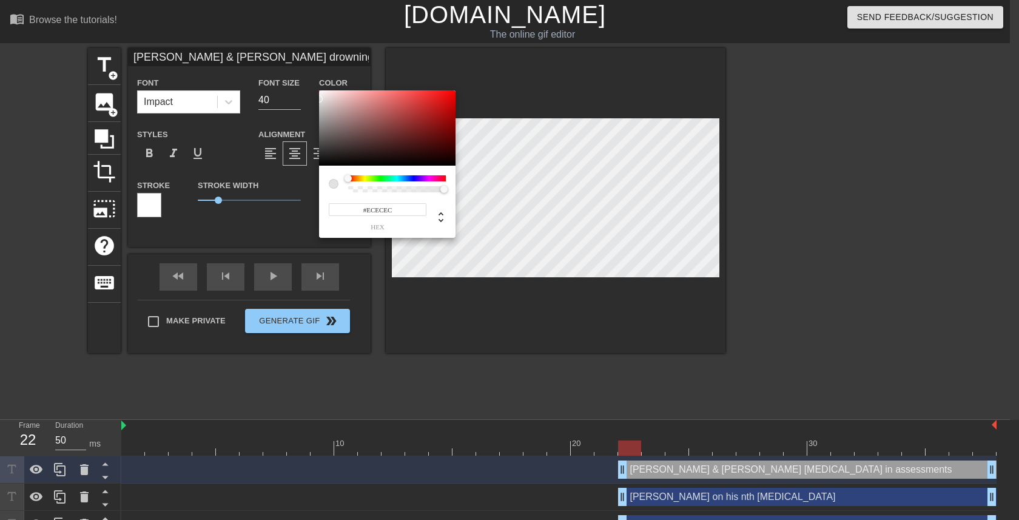
drag, startPoint x: 321, startPoint y: 107, endPoint x: 315, endPoint y: 96, distance: 13.0
click at [315, 96] on div "#ECECEC hex" at bounding box center [509, 260] width 1019 height 520
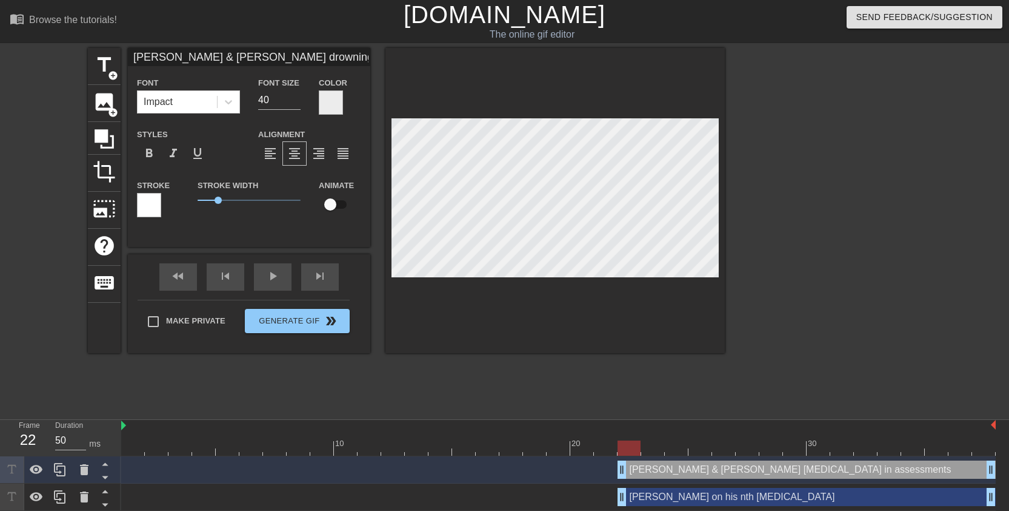
click at [148, 201] on div at bounding box center [149, 205] width 24 height 24
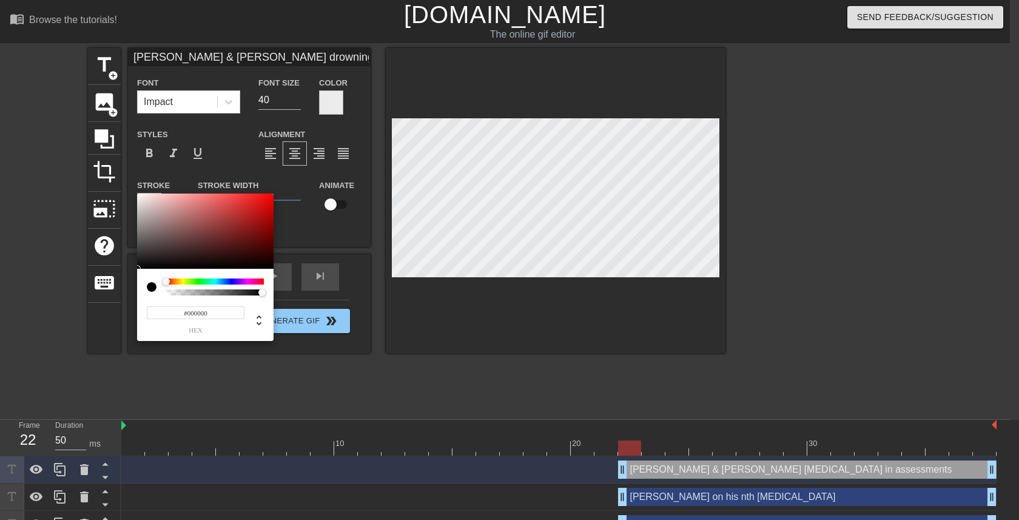
drag, startPoint x: 164, startPoint y: 256, endPoint x: 156, endPoint y: 274, distance: 19.5
click at [156, 274] on div "#000000 hex" at bounding box center [205, 266] width 136 height 147
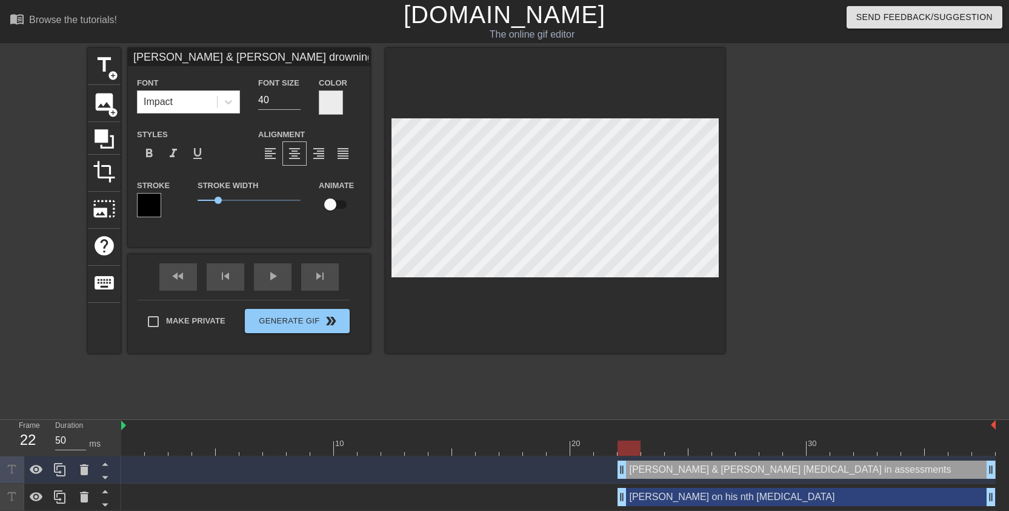
click at [788, 203] on div at bounding box center [831, 230] width 182 height 364
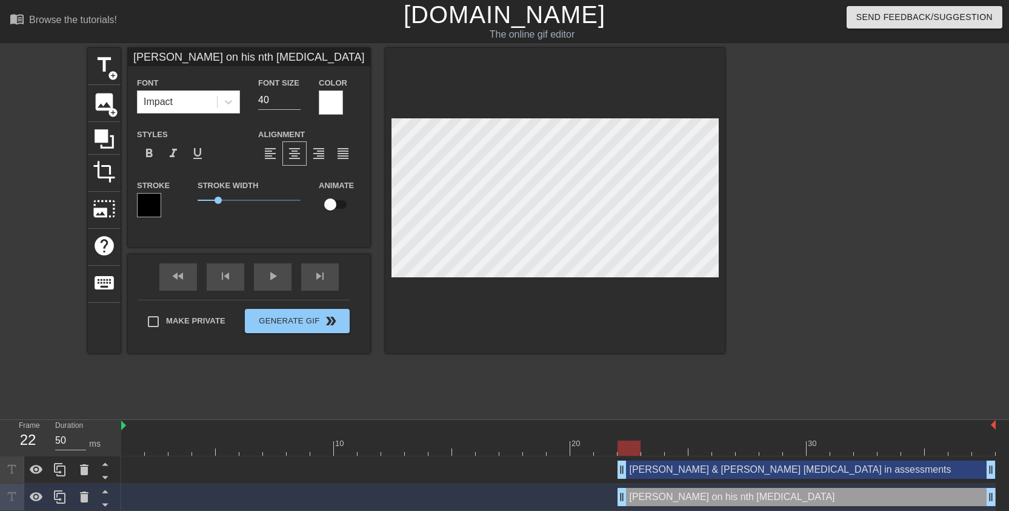
click at [692, 281] on div at bounding box center [556, 200] width 340 height 305
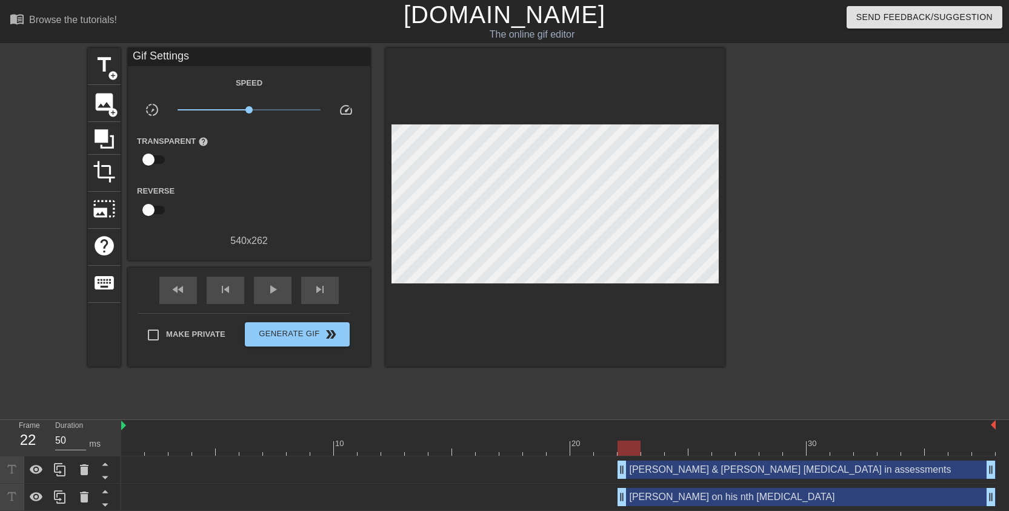
click at [795, 233] on div at bounding box center [831, 230] width 182 height 364
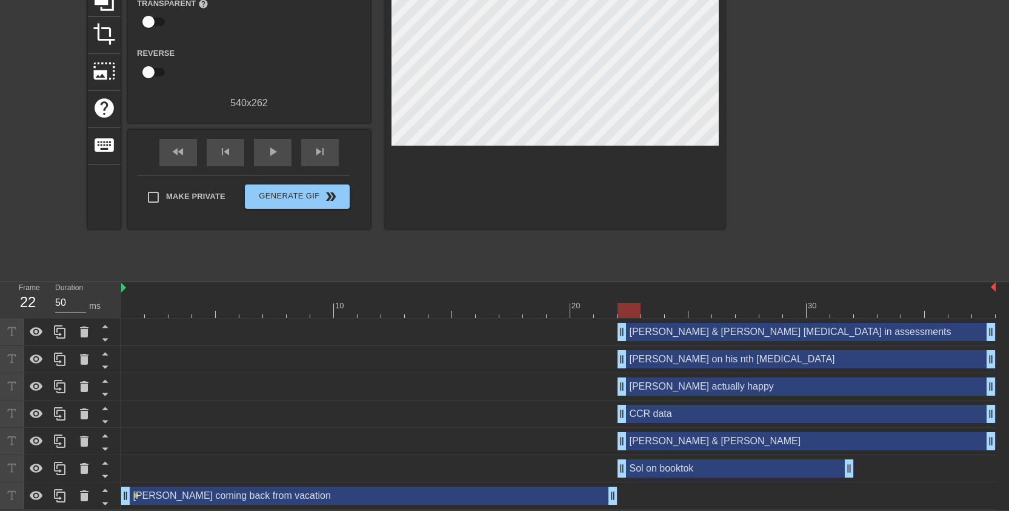
scroll to position [138, 0]
drag, startPoint x: 848, startPoint y: 472, endPoint x: 985, endPoint y: 467, distance: 136.5
click at [149, 258] on div "title add_circle image add_circle crop photo_size_select_large help keyboard Gi…" at bounding box center [406, 92] width 637 height 364
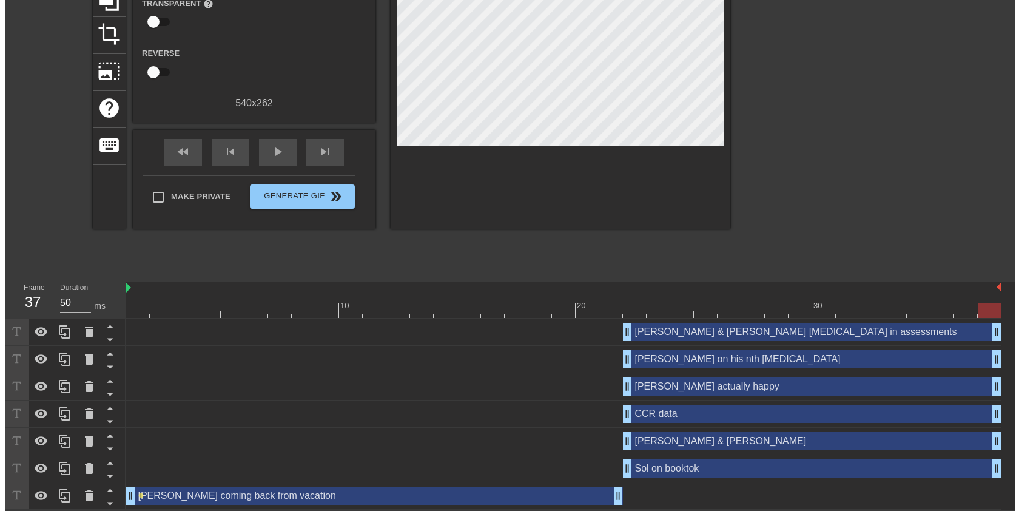
scroll to position [0, 0]
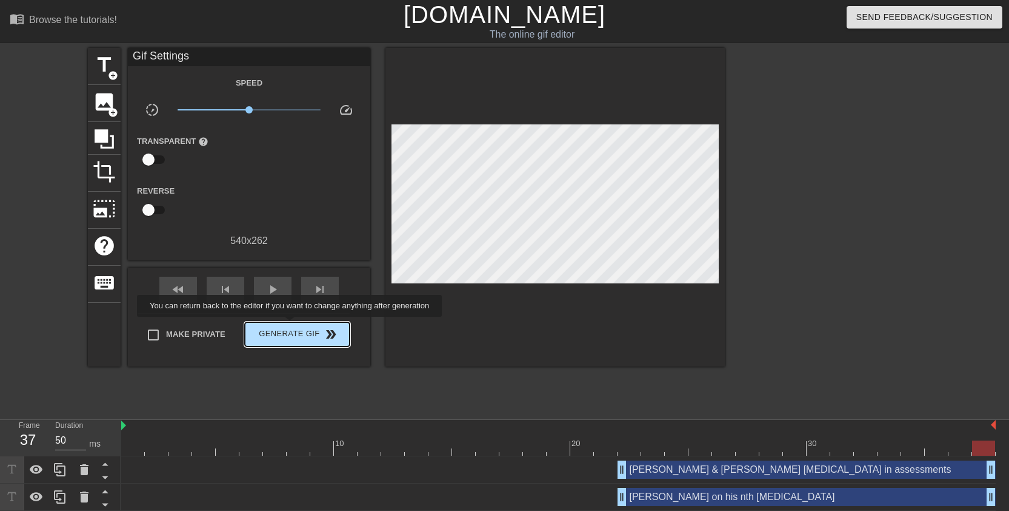
click at [298, 325] on button "Generate Gif double_arrow" at bounding box center [297, 334] width 105 height 24
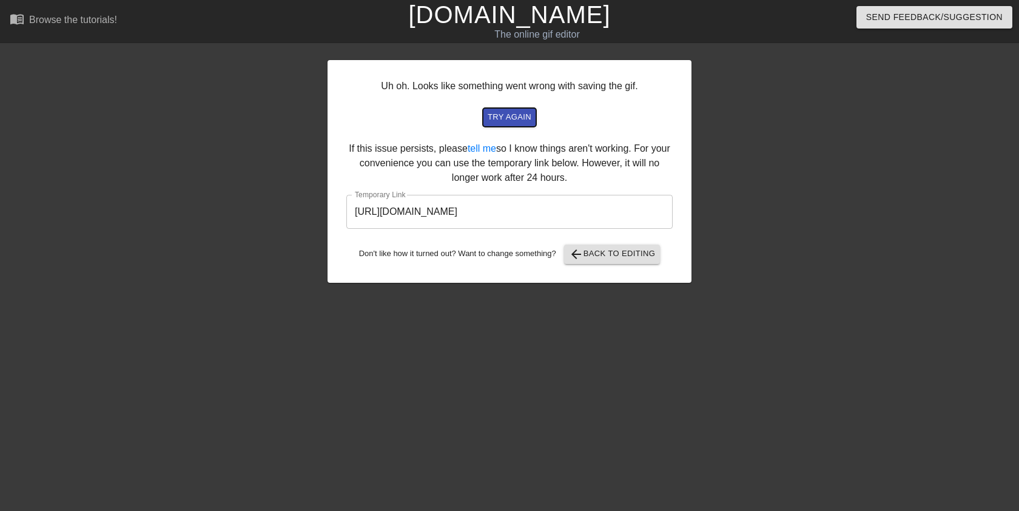
click at [505, 112] on span "try again" at bounding box center [509, 117] width 44 height 14
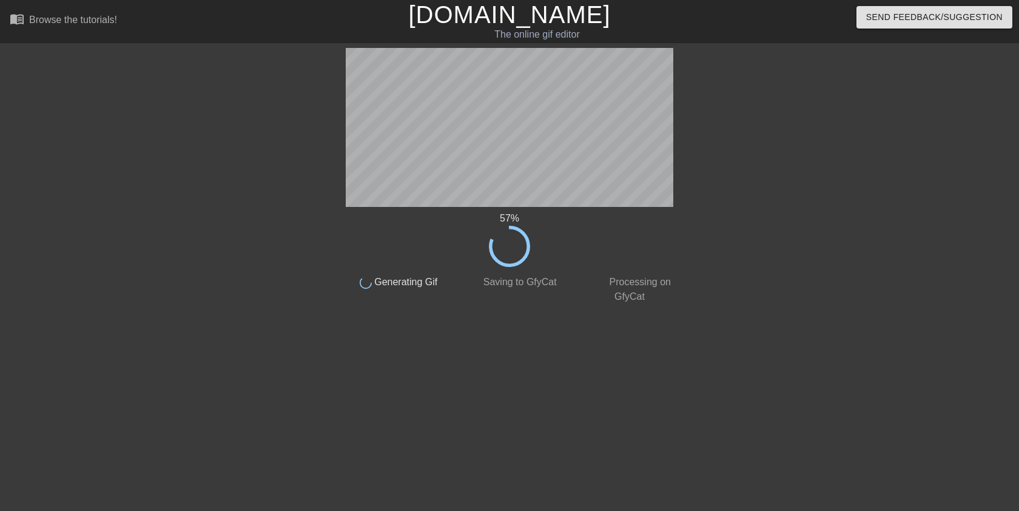
click at [742, 221] on div at bounding box center [786, 230] width 182 height 364
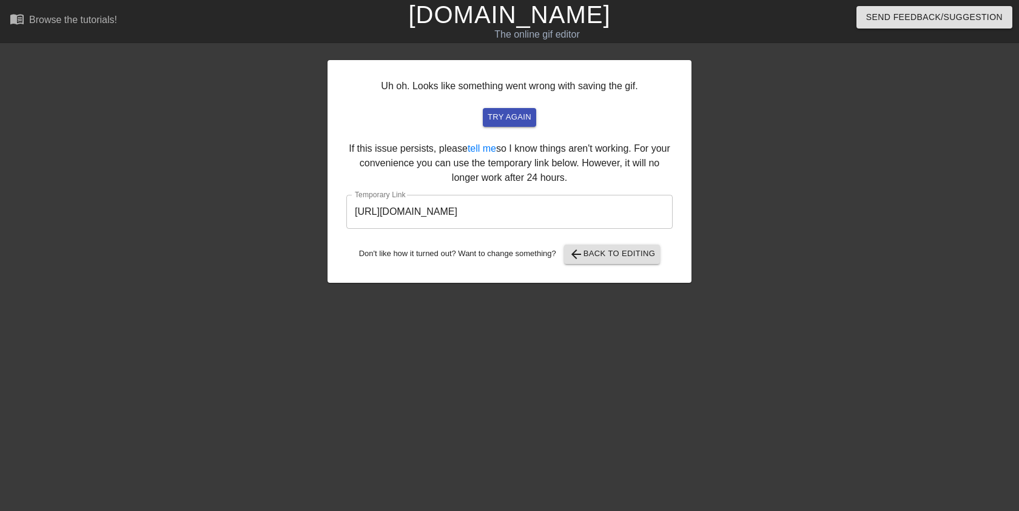
click at [534, 217] on input "[URL][DOMAIN_NAME]" at bounding box center [509, 212] width 326 height 34
